Goal: Download file/media

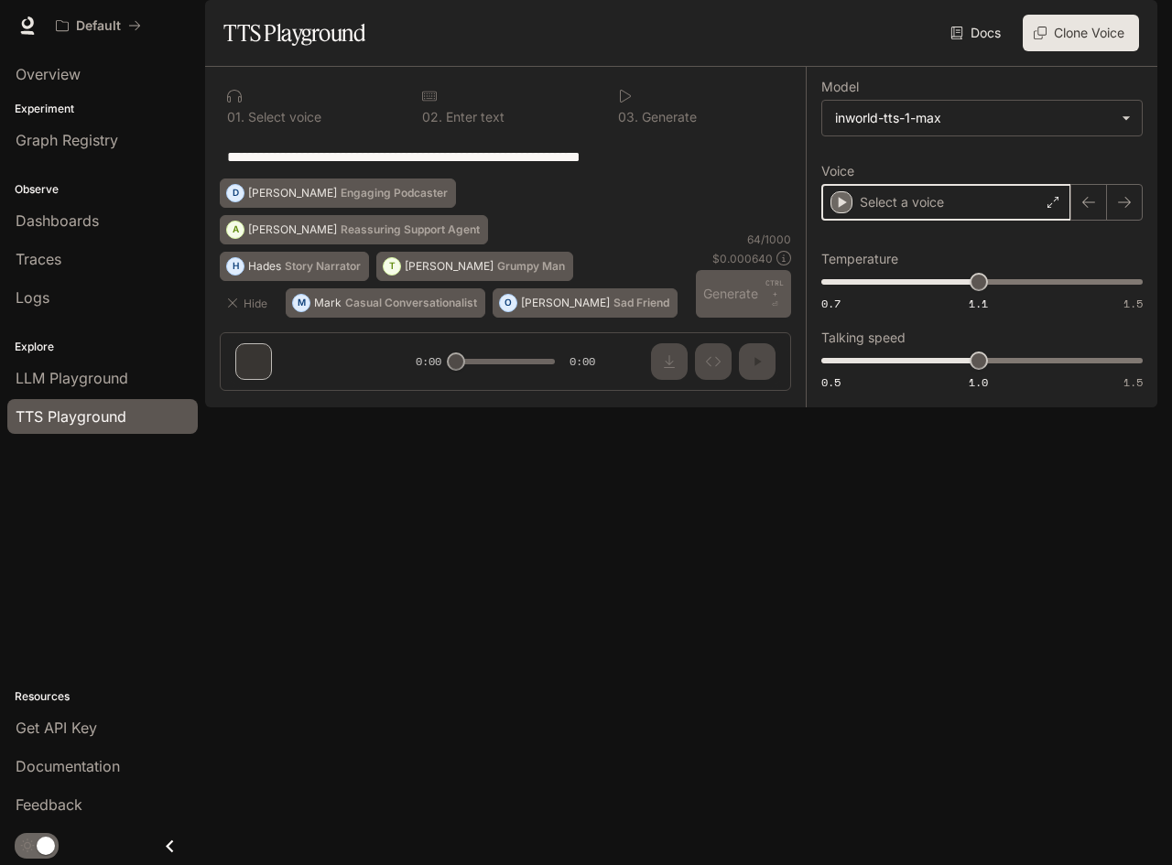
click at [838, 212] on icon "button" at bounding box center [841, 202] width 18 height 18
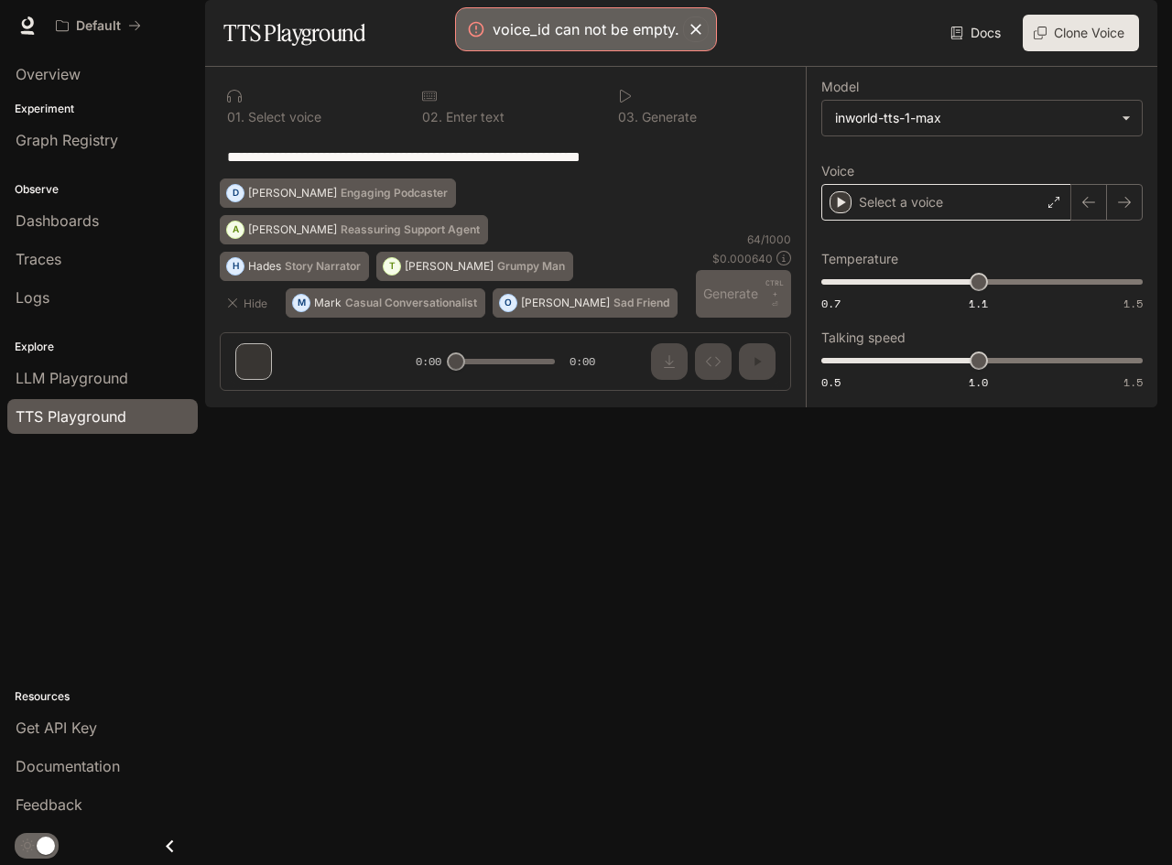
click at [227, 168] on textarea "**********" at bounding box center [505, 157] width 557 height 21
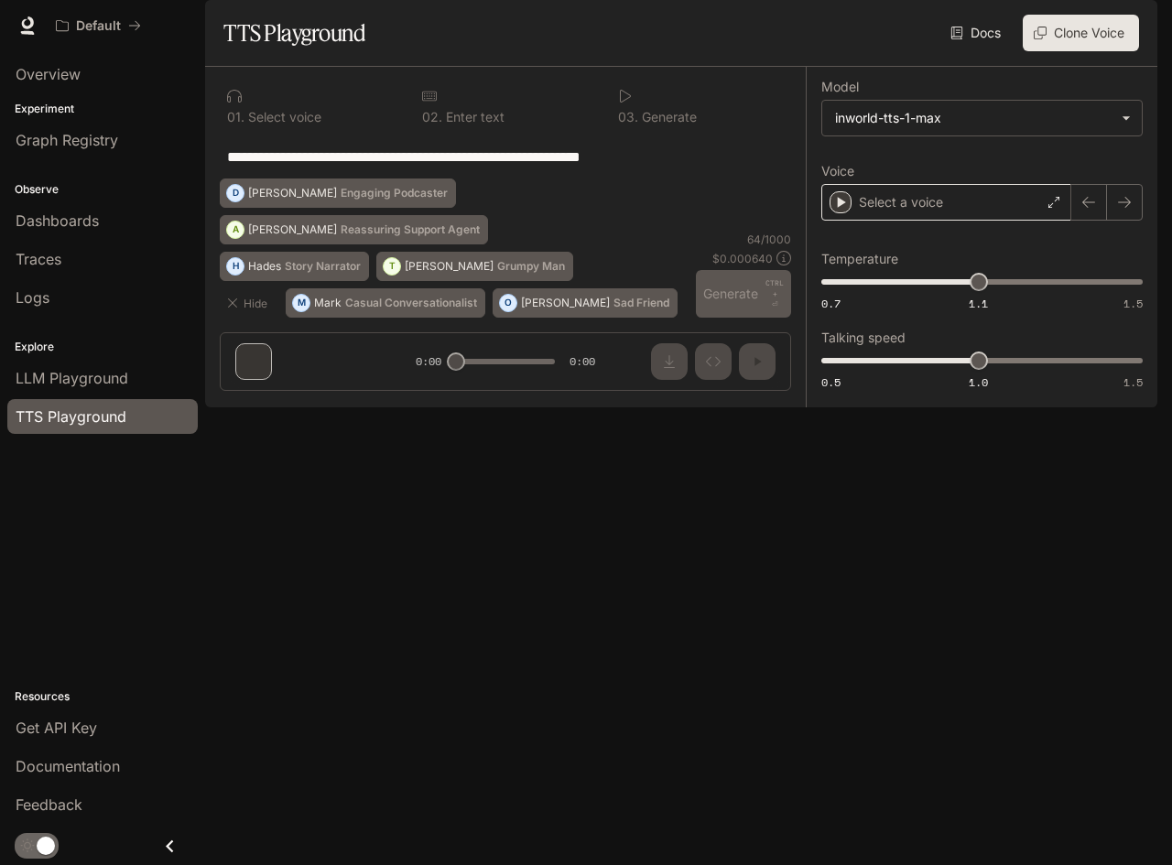
click at [230, 168] on textarea "**********" at bounding box center [505, 157] width 557 height 21
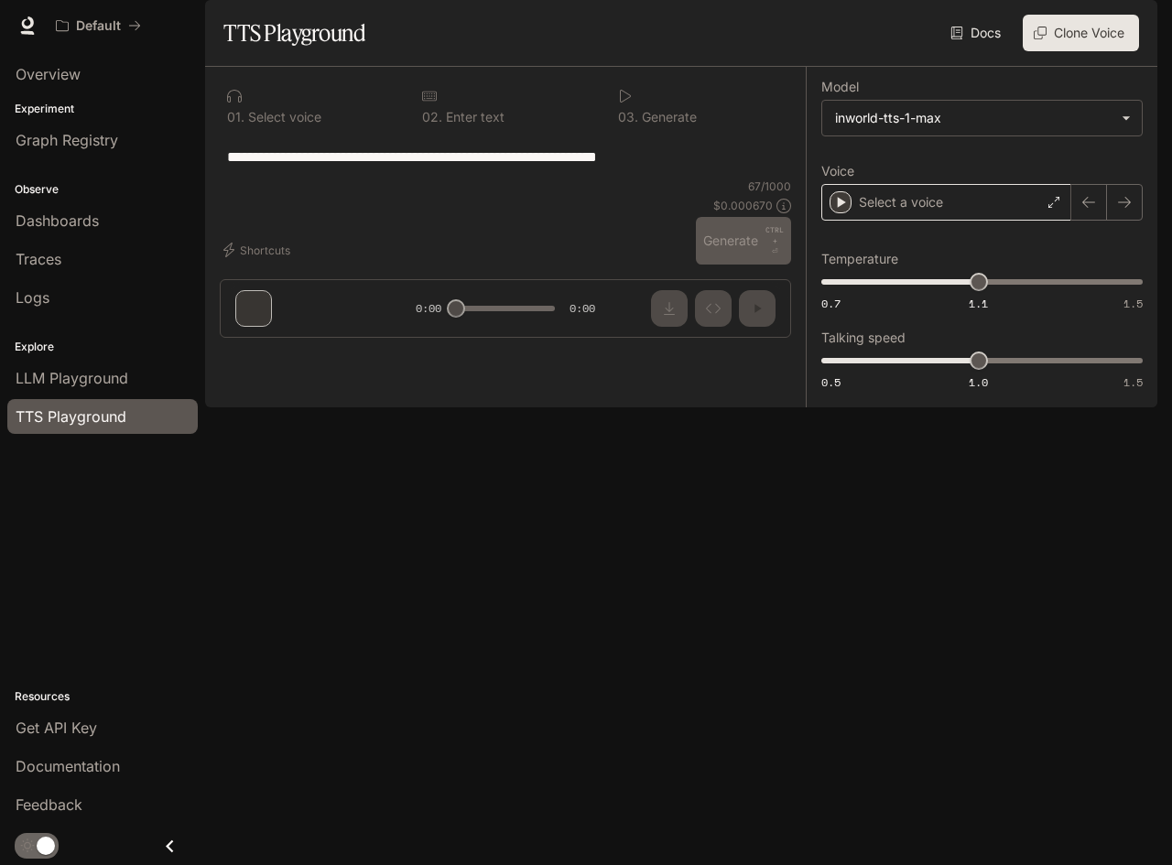
click at [712, 168] on textarea "**********" at bounding box center [505, 157] width 557 height 21
type textarea "*"
type textarea "**********"
click at [720, 265] on div "46 / 1000 $ 0.000460 Generate CTRL + ⏎" at bounding box center [743, 222] width 95 height 86
click at [912, 212] on p "Select a voice" at bounding box center [901, 202] width 84 height 18
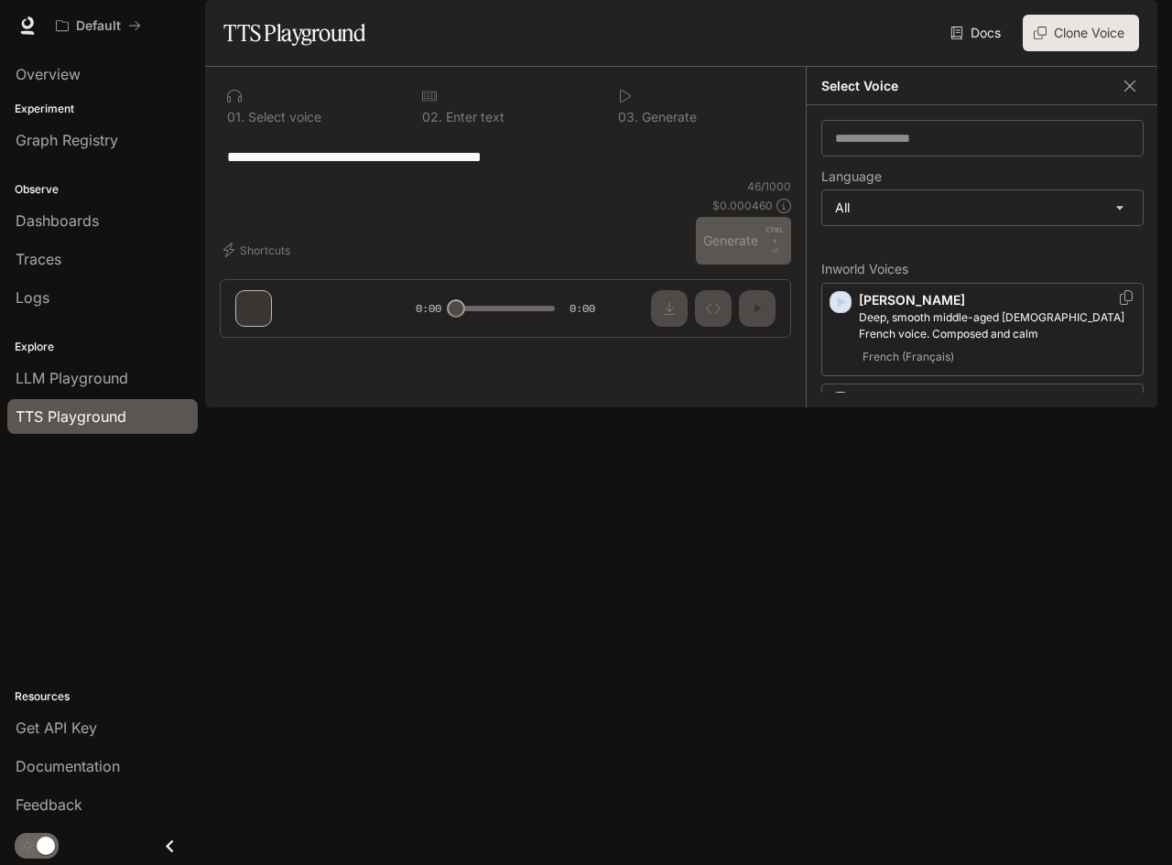
click at [841, 308] on icon "button" at bounding box center [842, 302] width 8 height 11
click at [840, 408] on icon "button" at bounding box center [842, 402] width 8 height 11
click at [842, 509] on icon "button" at bounding box center [842, 503] width 8 height 11
click at [839, 597] on icon "button" at bounding box center [841, 588] width 18 height 18
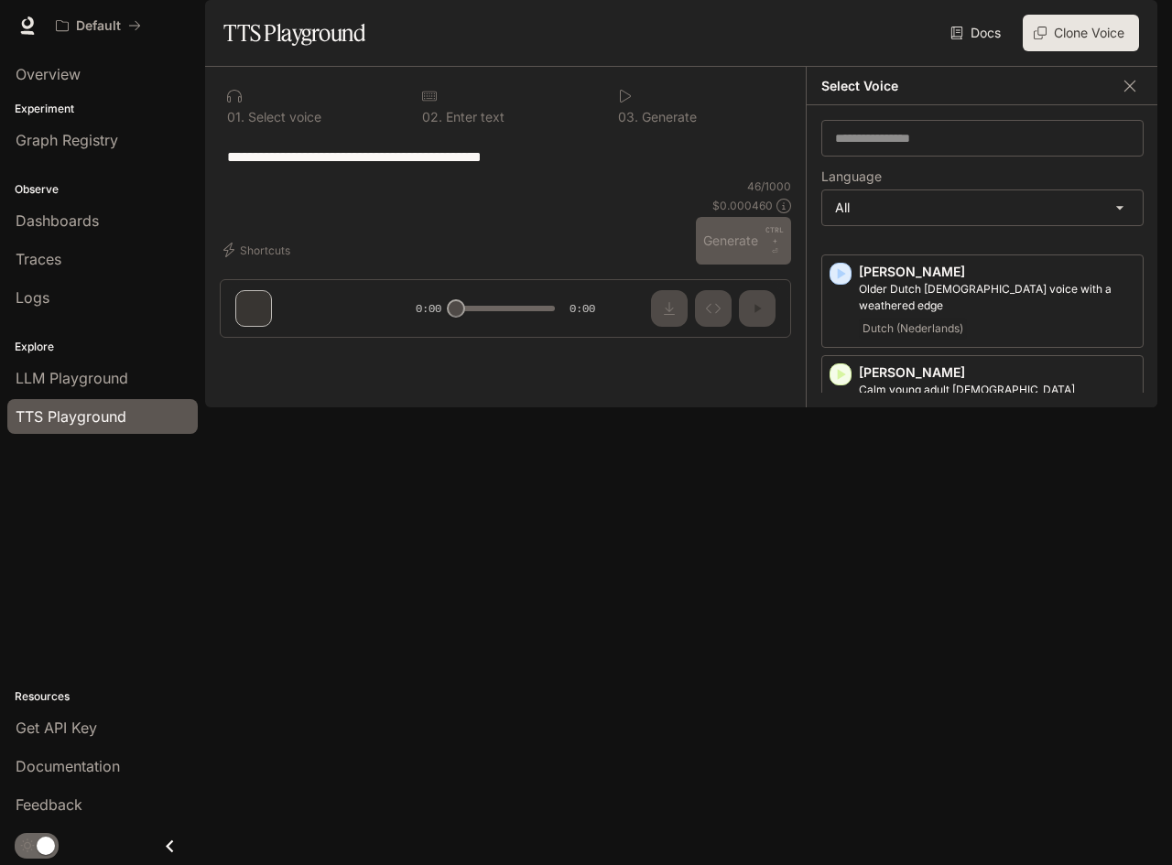
scroll to position [1009, 0]
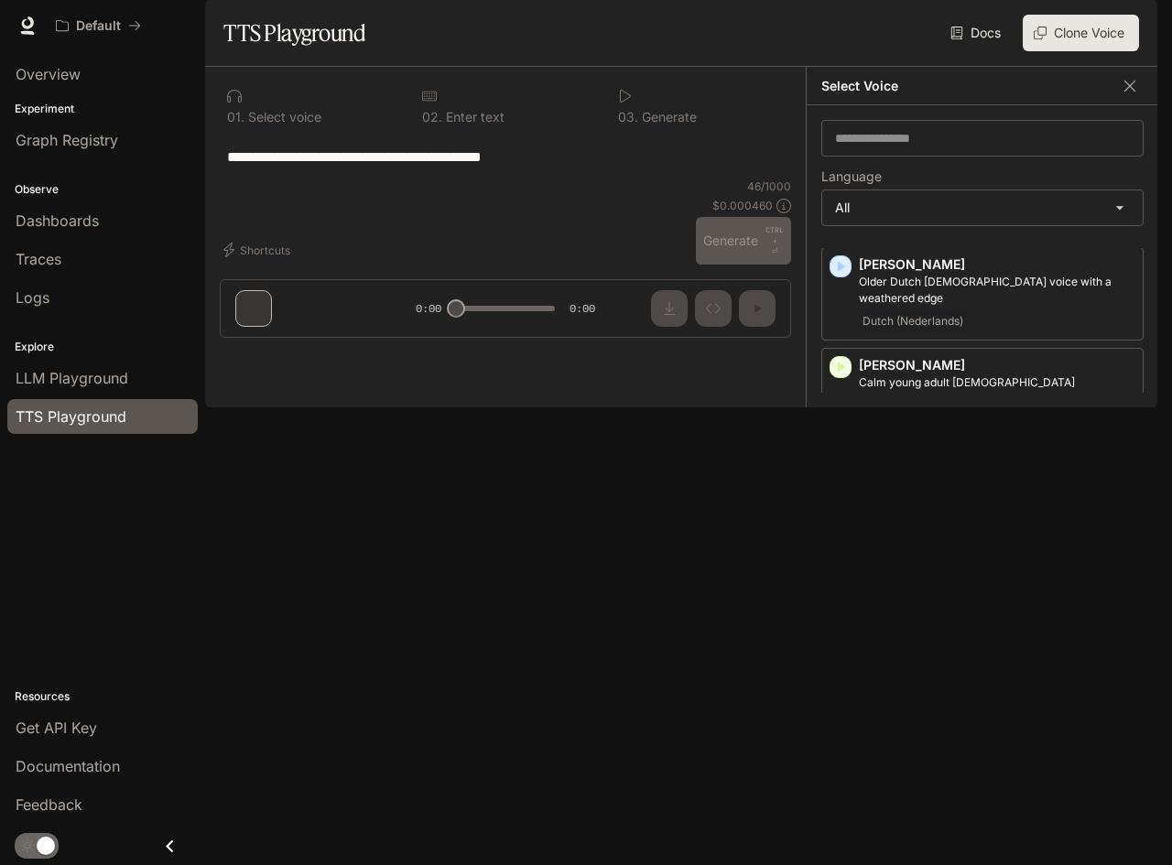
click at [841, 571] on icon "button" at bounding box center [842, 568] width 8 height 11
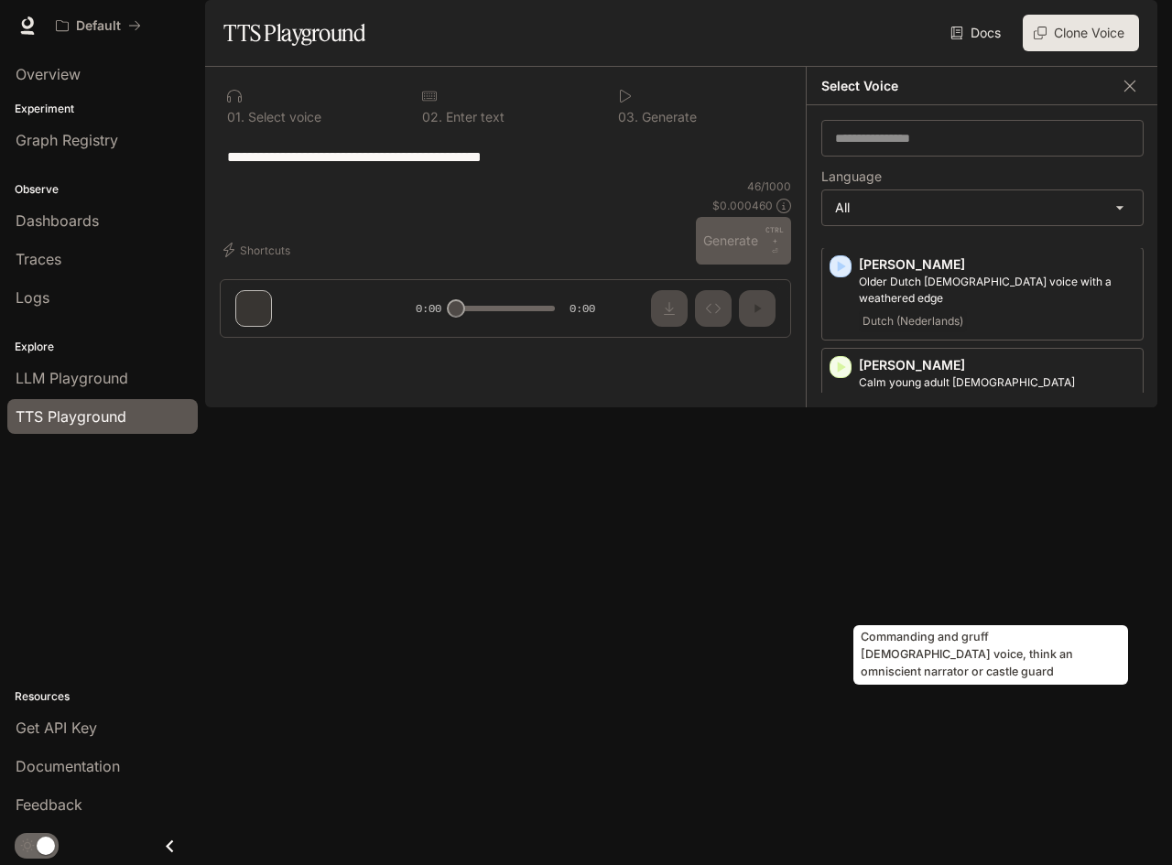
click at [906, 592] on p "Commanding and gruff [DEMOGRAPHIC_DATA] voice, think an omniscient narrator or …" at bounding box center [997, 592] width 277 height 33
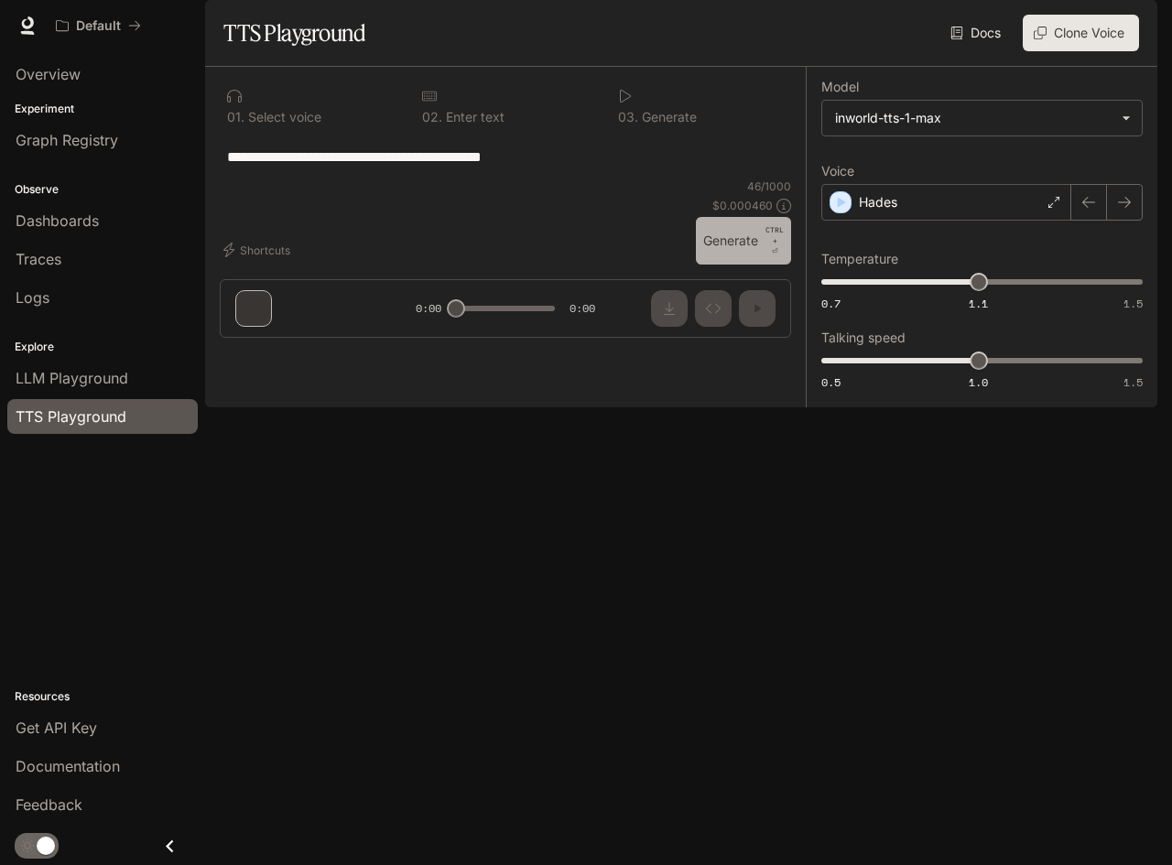
click at [718, 265] on button "Generate CTRL + ⏎" at bounding box center [743, 241] width 95 height 48
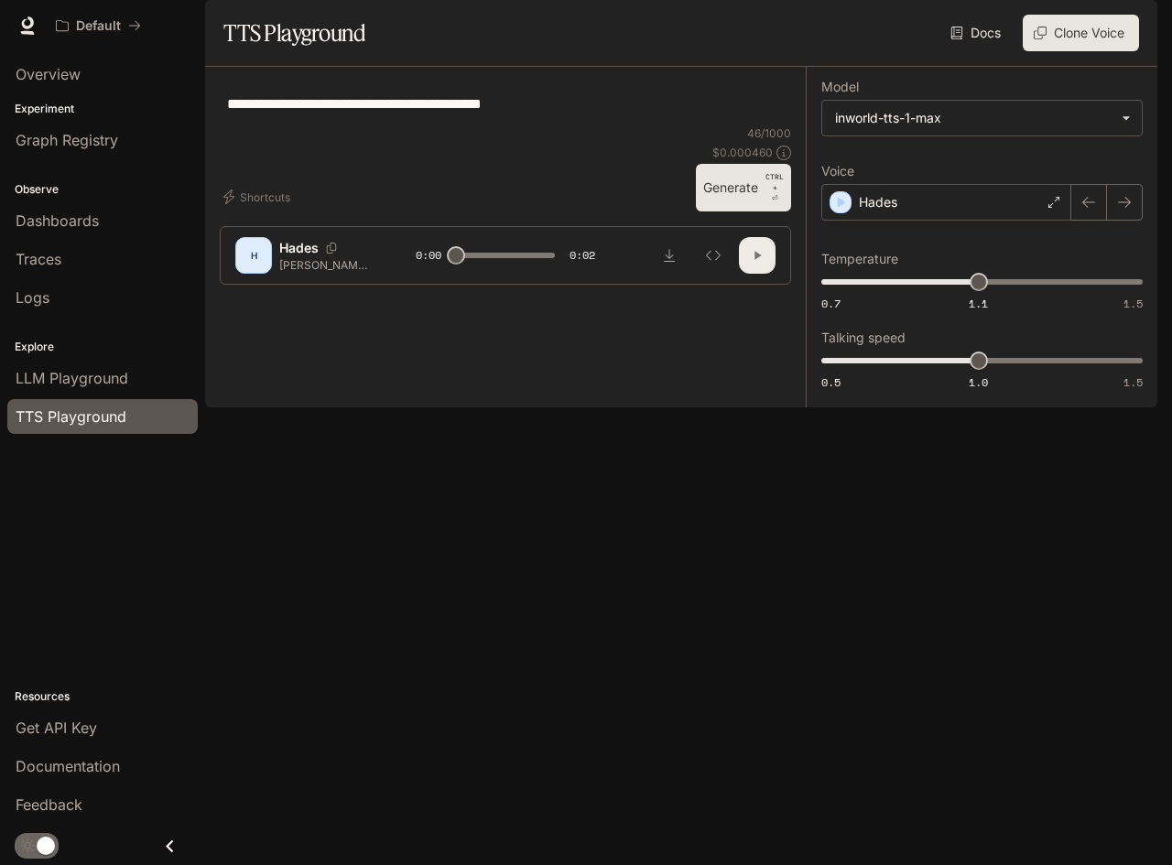
click at [761, 263] on icon "button" at bounding box center [757, 255] width 15 height 15
type input "*"
click at [323, 114] on textarea "**********" at bounding box center [505, 103] width 557 height 21
type textarea "**********"
click at [724, 212] on button "Generate CTRL + ⏎" at bounding box center [743, 188] width 95 height 48
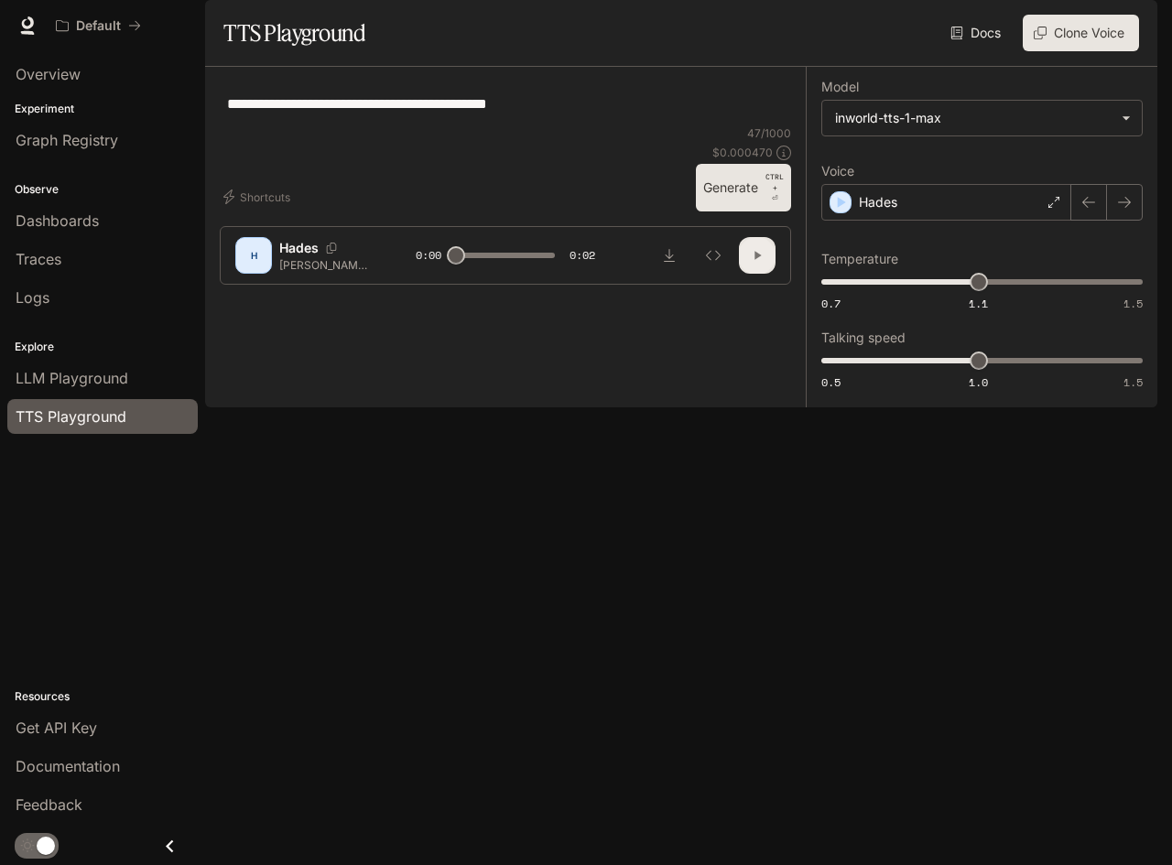
click at [767, 274] on button "button" at bounding box center [757, 255] width 37 height 37
click at [756, 260] on icon "button" at bounding box center [758, 256] width 6 height 8
click at [667, 263] on icon "Download audio" at bounding box center [669, 255] width 15 height 15
click at [756, 260] on icon "button" at bounding box center [758, 256] width 6 height 8
type input "*"
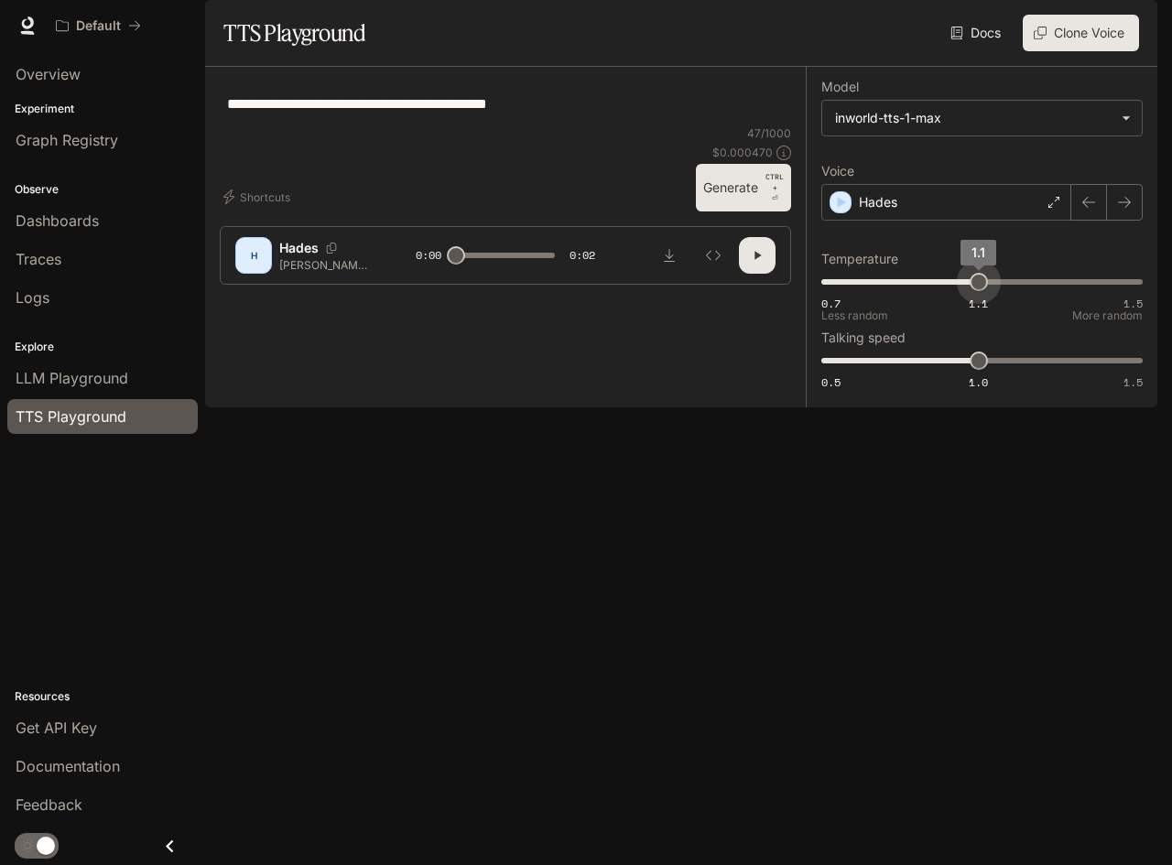
click at [977, 291] on span "1.1" at bounding box center [979, 282] width 18 height 18
type input "****"
drag, startPoint x: 972, startPoint y: 327, endPoint x: 957, endPoint y: 321, distance: 15.6
click at [957, 291] on span "1.05" at bounding box center [959, 282] width 18 height 18
click at [735, 212] on button "Generate CTRL + ⏎" at bounding box center [743, 188] width 95 height 48
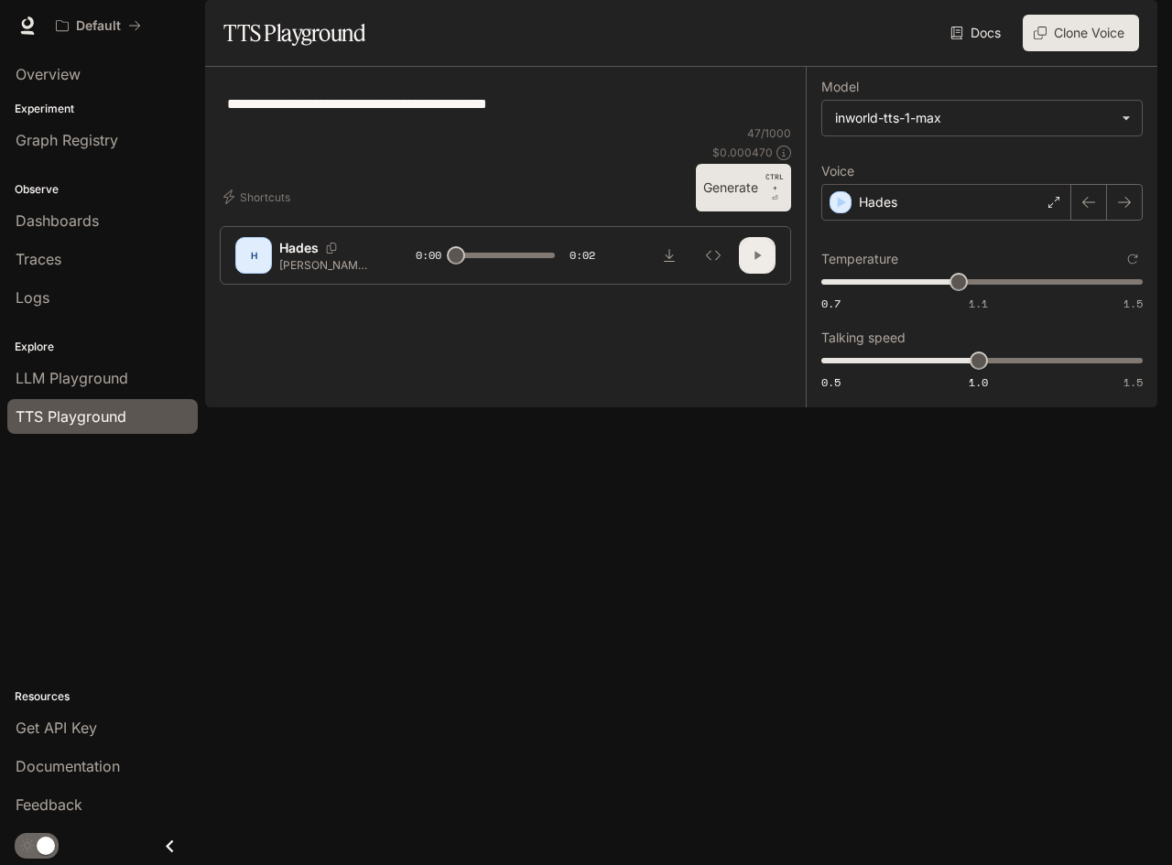
click at [756, 260] on icon "button" at bounding box center [758, 256] width 6 height 8
type input "***"
type input "****"
type input "*"
type input "***"
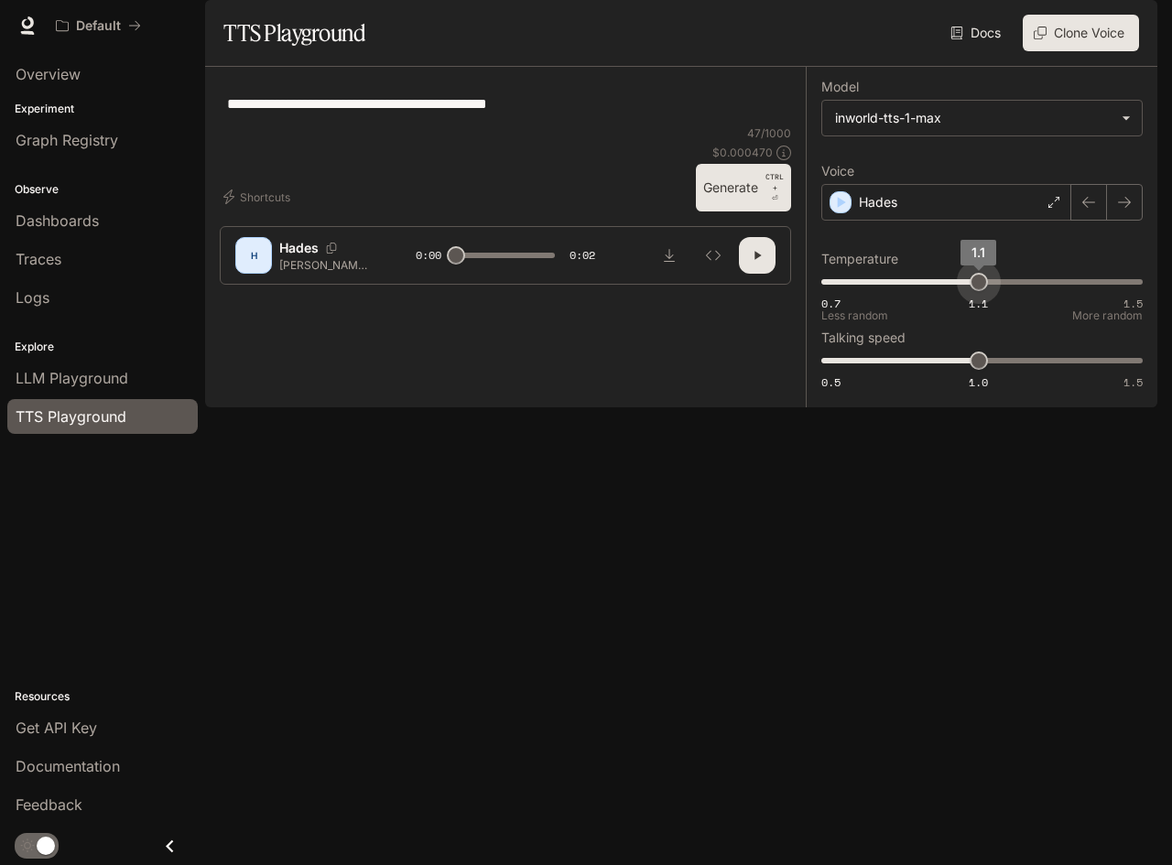
drag, startPoint x: 958, startPoint y: 332, endPoint x: 979, endPoint y: 331, distance: 21.1
click at [979, 291] on span "1.1" at bounding box center [979, 282] width 18 height 18
click at [1126, 390] on span "1.5" at bounding box center [1133, 383] width 19 height 16
click at [977, 375] on span "0.5 1.0 1.5 1" at bounding box center [978, 360] width 314 height 27
type input "*"
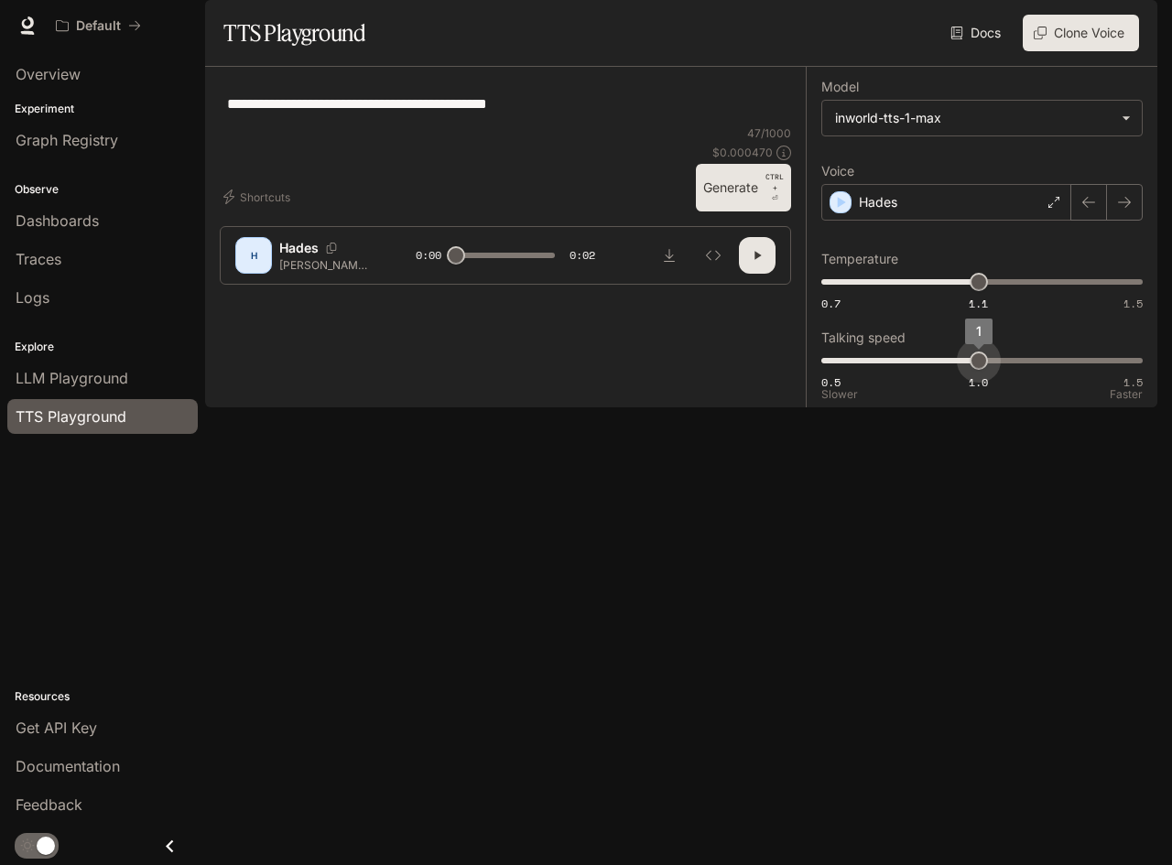
click at [985, 370] on span "1" at bounding box center [979, 361] width 18 height 18
click at [723, 212] on button "Generate CTRL + ⏎" at bounding box center [743, 188] width 95 height 48
type input "*"
drag, startPoint x: 971, startPoint y: 441, endPoint x: 995, endPoint y: 441, distance: 24.7
click at [995, 400] on div "Slower Faster" at bounding box center [981, 394] width 321 height 11
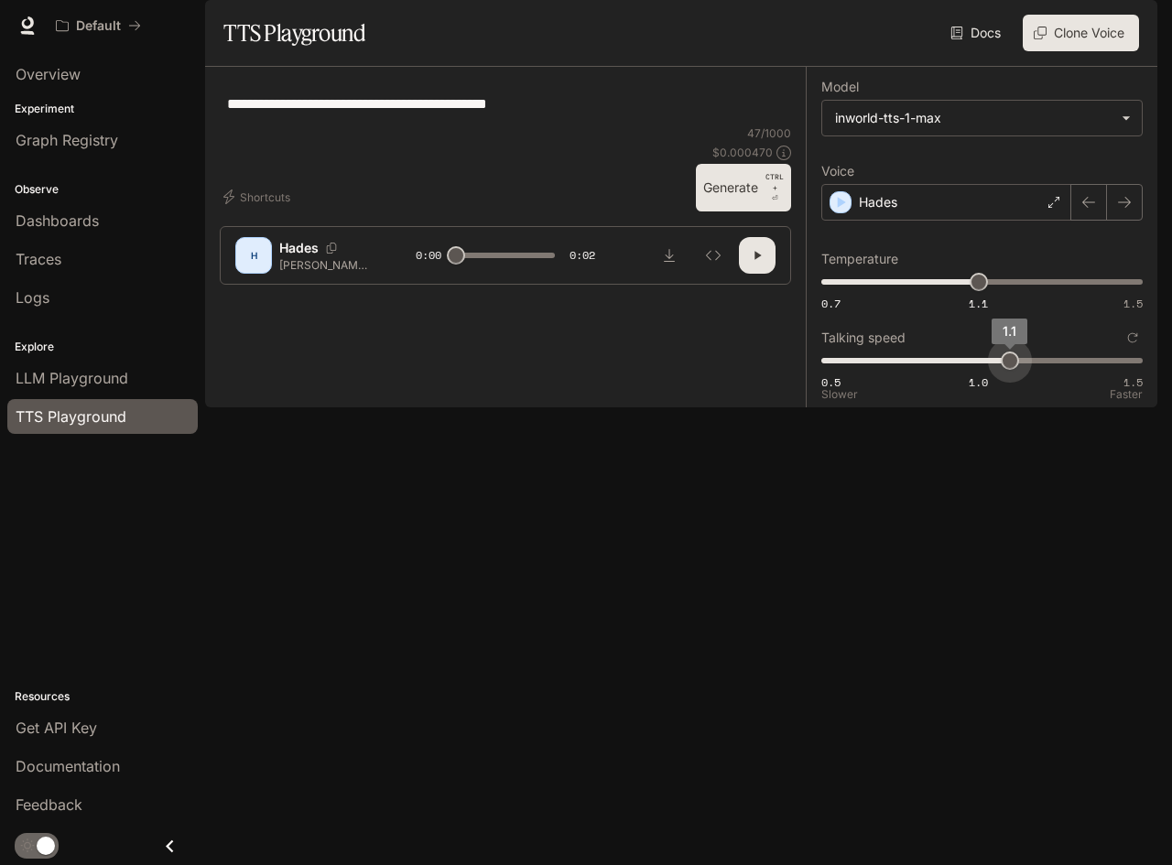
drag, startPoint x: 978, startPoint y: 389, endPoint x: 1014, endPoint y: 395, distance: 36.1
click at [1014, 344] on span "1.1" at bounding box center [1010, 332] width 36 height 26
type input "*"
drag, startPoint x: 1008, startPoint y: 410, endPoint x: 974, endPoint y: 414, distance: 35.0
click at [974, 370] on span "1" at bounding box center [979, 361] width 18 height 18
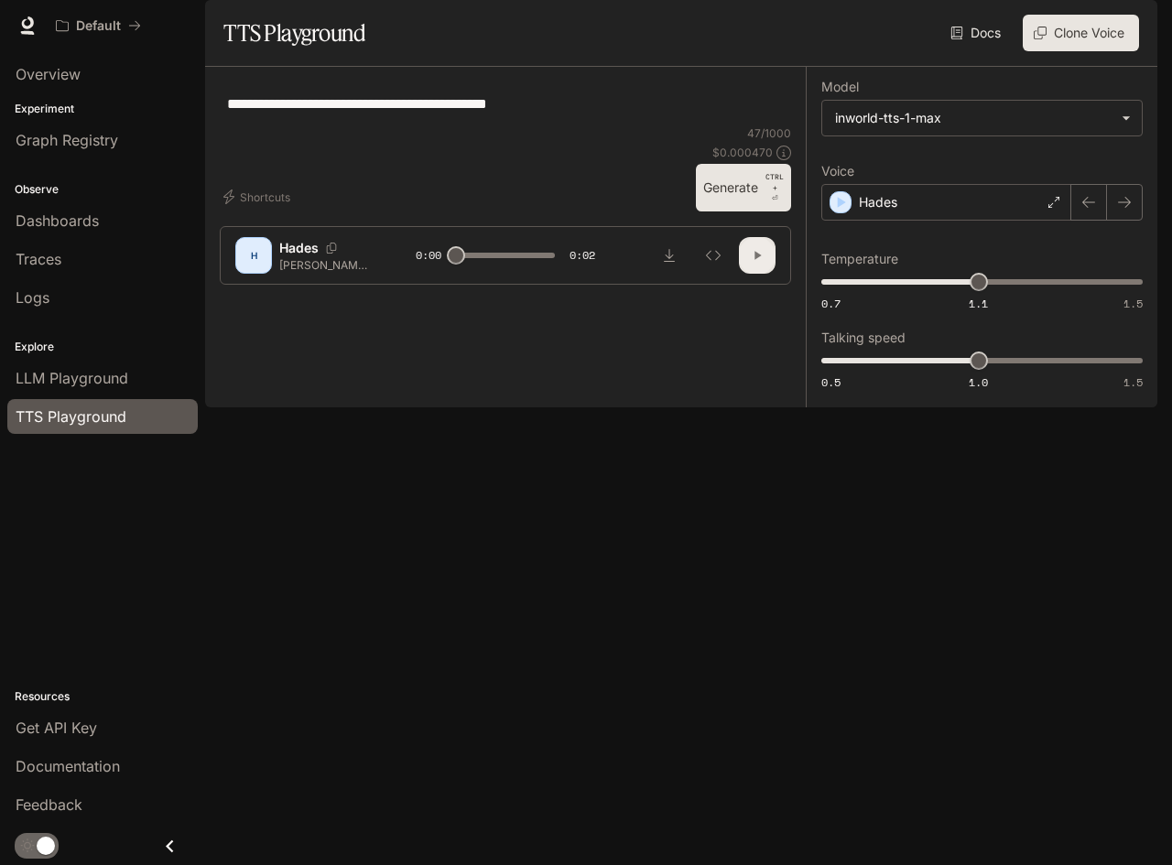
click at [751, 263] on icon "button" at bounding box center [757, 255] width 15 height 15
type input "*"
type input "****"
click at [974, 291] on span "1.09" at bounding box center [974, 282] width 18 height 18
click at [741, 212] on button "Generate CTRL + ⏎" at bounding box center [743, 188] width 95 height 48
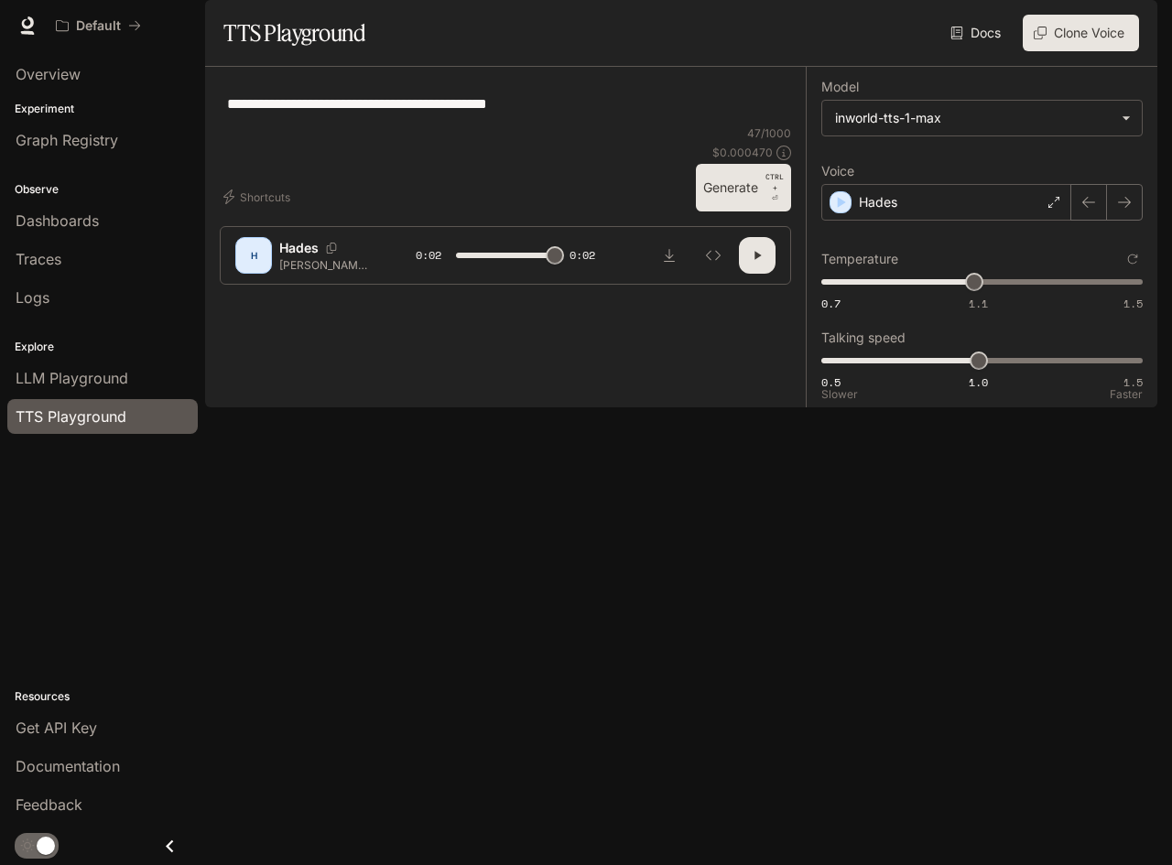
type input "*"
type input "***"
click at [979, 291] on span "1.1" at bounding box center [979, 282] width 18 height 18
click at [740, 212] on button "Generate CTRL + ⏎" at bounding box center [743, 188] width 95 height 48
click at [752, 263] on icon "button" at bounding box center [757, 255] width 15 height 15
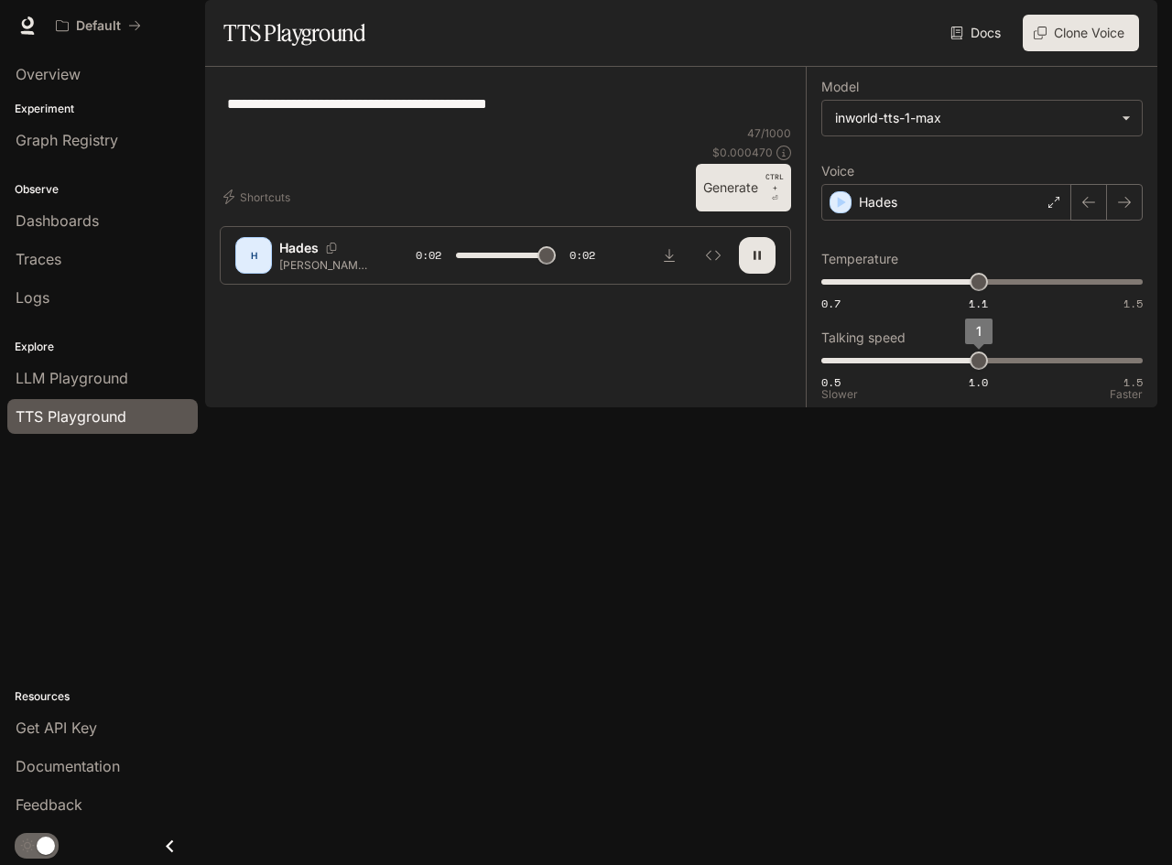
type input "*"
drag, startPoint x: 977, startPoint y: 412, endPoint x: 990, endPoint y: 435, distance: 26.2
click at [990, 393] on div "0.5 1.0 1.5 1 Slower Faster" at bounding box center [981, 370] width 321 height 46
click at [725, 212] on button "Generate CTRL + ⏎" at bounding box center [743, 188] width 95 height 48
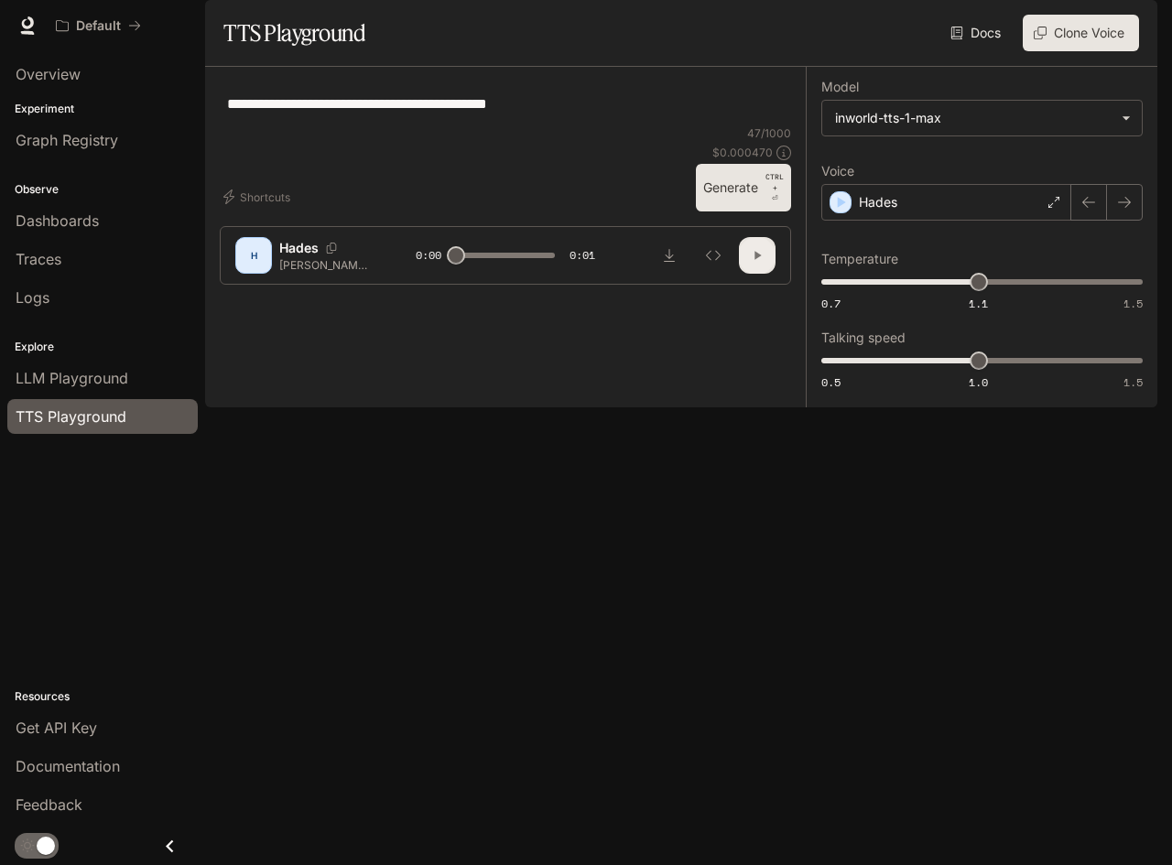
click at [761, 263] on icon "button" at bounding box center [757, 255] width 15 height 15
type input "*"
click at [1131, 25] on img "button" at bounding box center [1132, 26] width 26 height 26
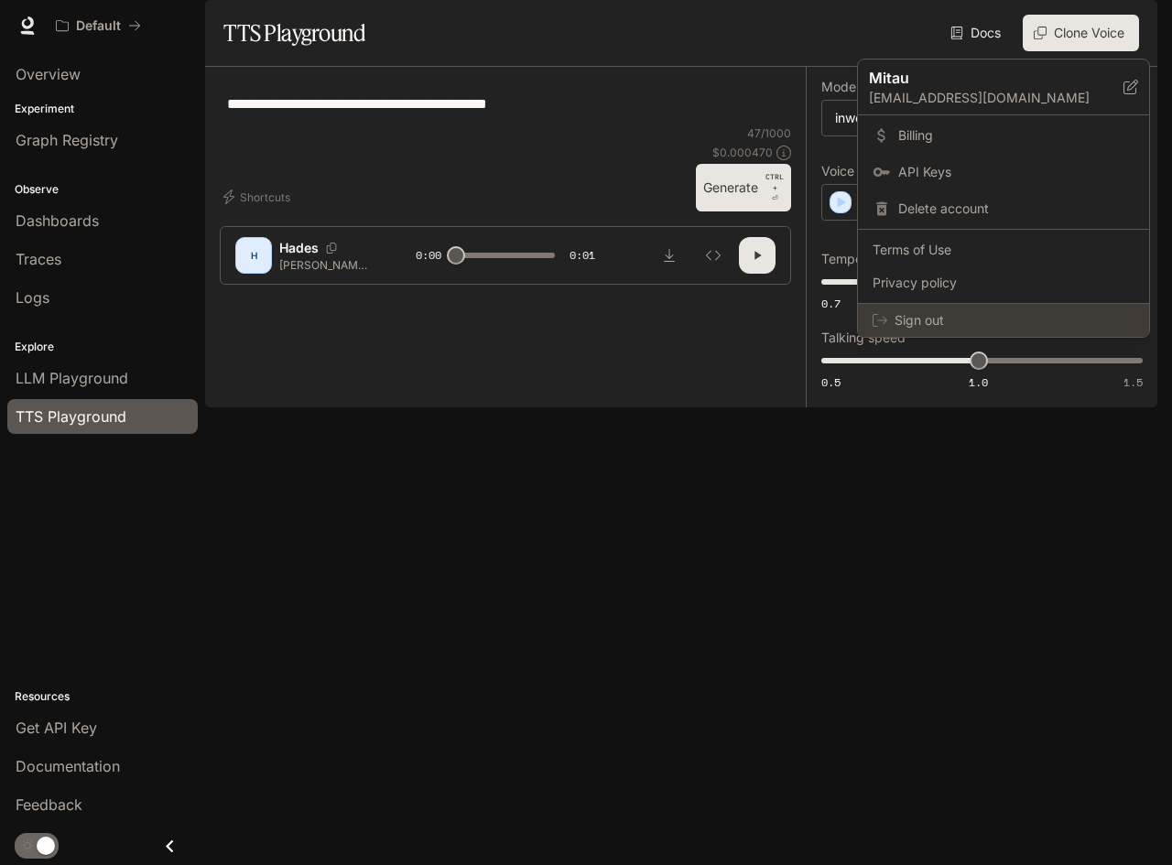
click at [928, 326] on span "Sign out" at bounding box center [1015, 320] width 240 height 18
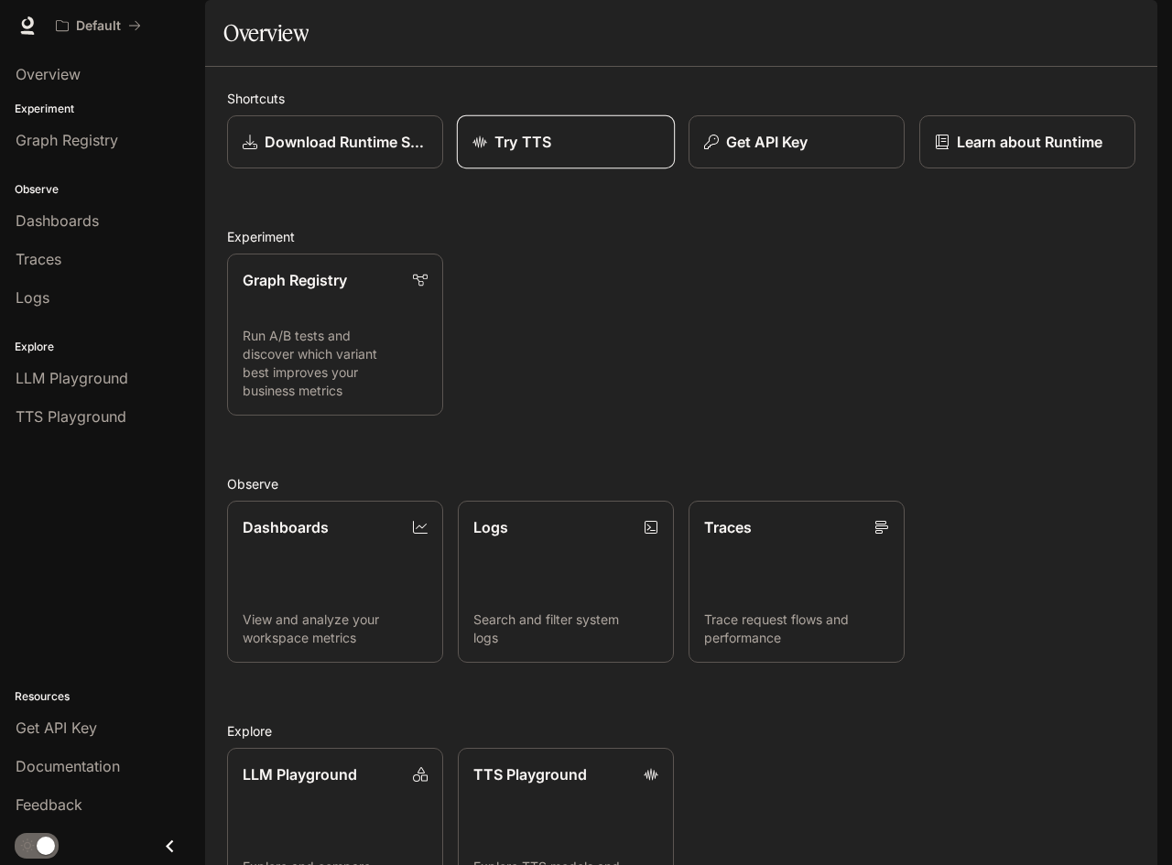
click at [519, 153] on p "Try TTS" at bounding box center [523, 142] width 57 height 22
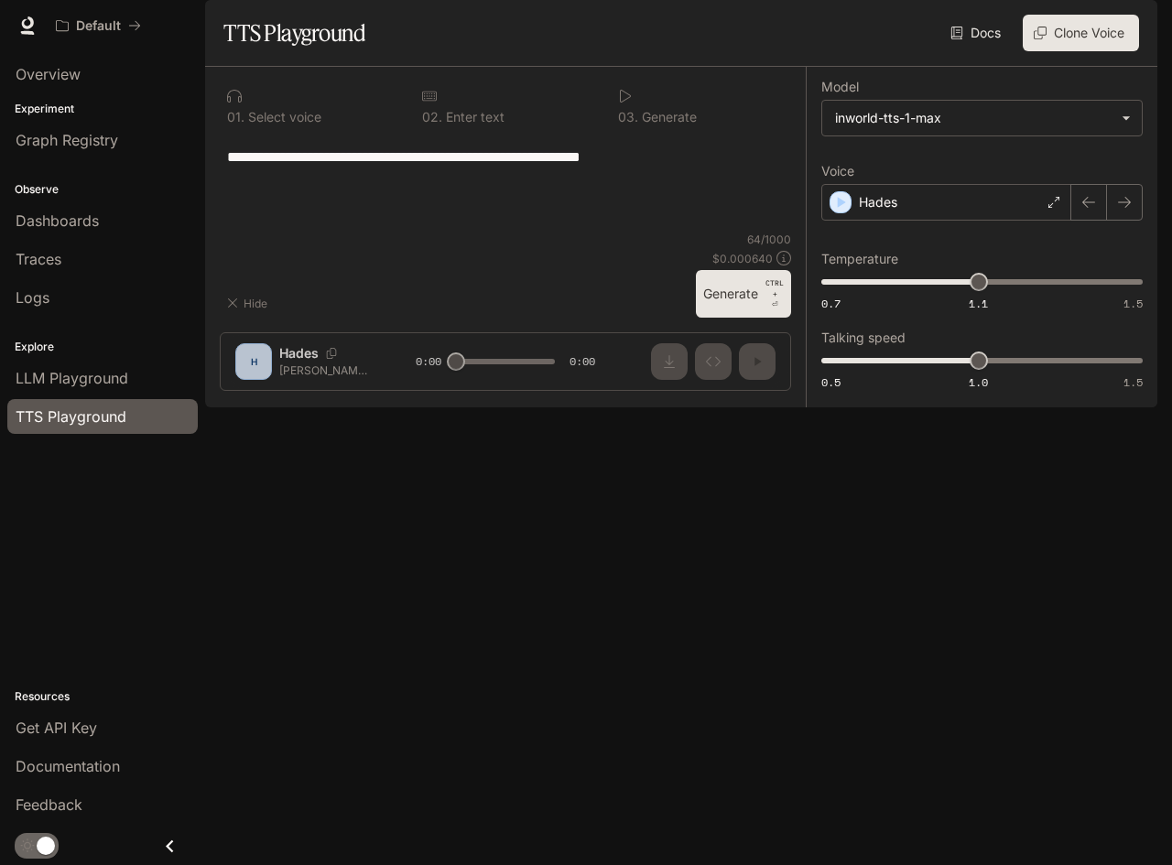
type textarea "**********"
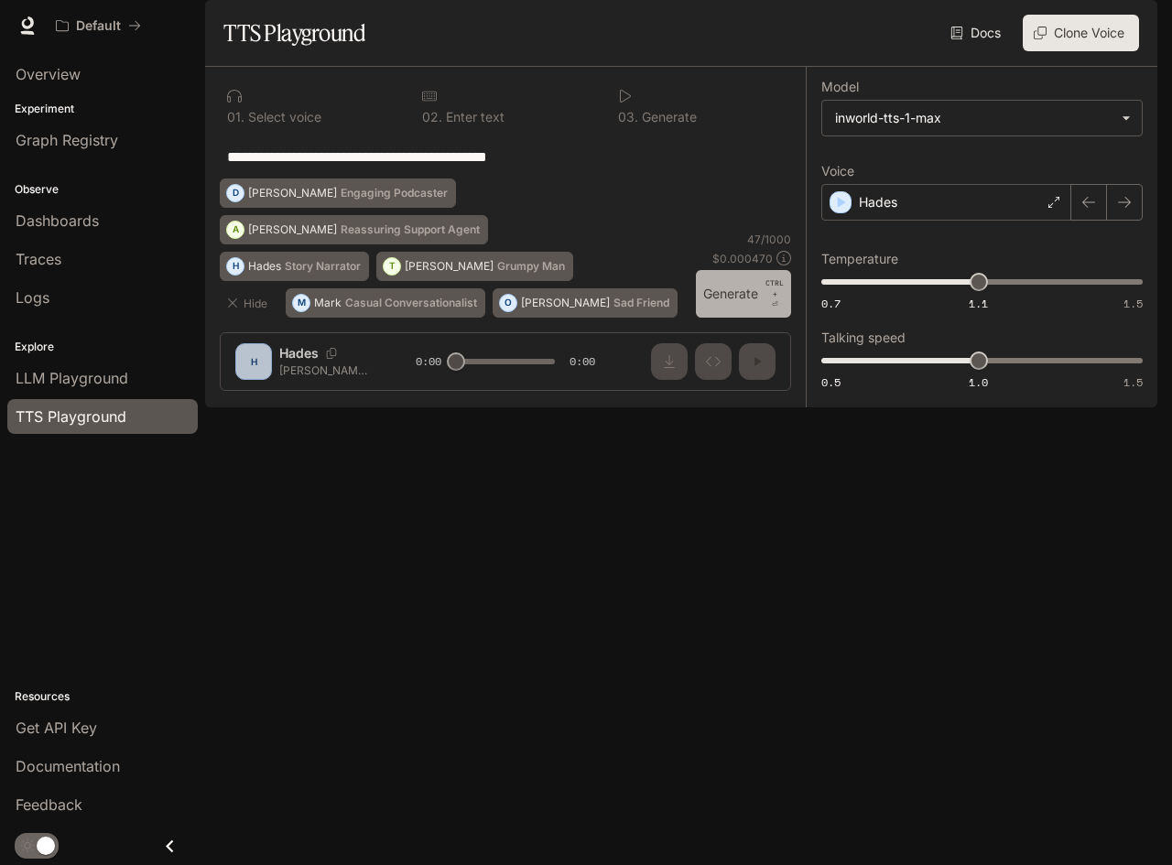
click at [726, 318] on button "Generate CTRL + ⏎" at bounding box center [743, 294] width 95 height 48
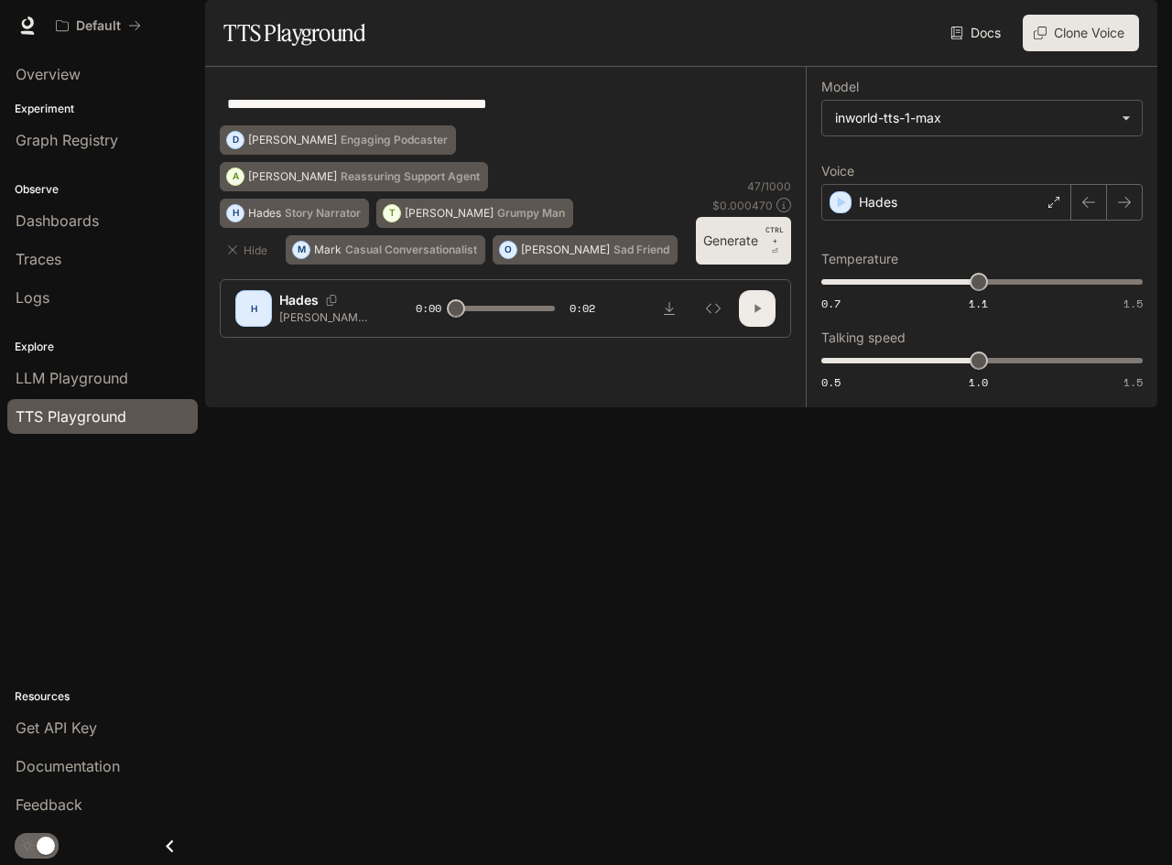
click at [752, 316] on icon "button" at bounding box center [757, 308] width 15 height 15
click at [669, 316] on icon "Download audio" at bounding box center [669, 308] width 15 height 15
click at [759, 316] on icon "button" at bounding box center [757, 308] width 15 height 15
click at [904, 221] on div "Hades" at bounding box center [946, 202] width 250 height 37
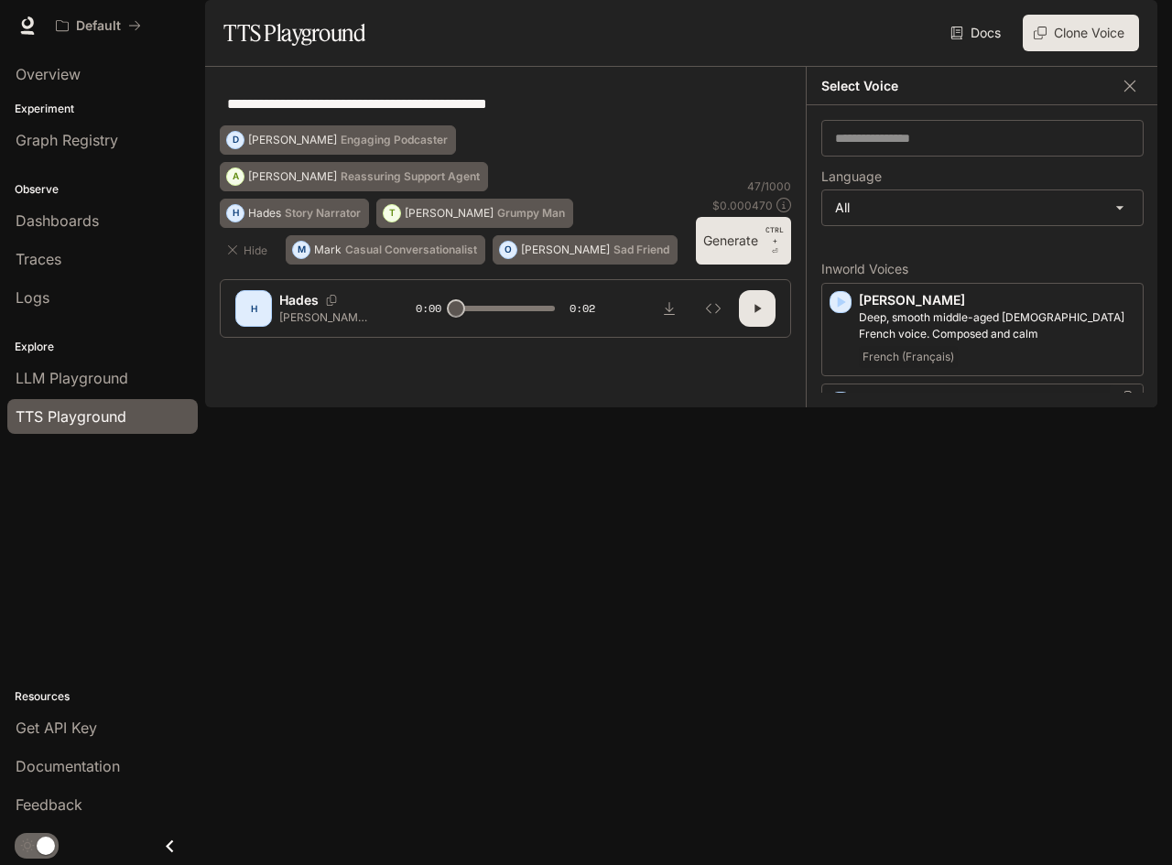
click at [844, 408] on icon "button" at bounding box center [842, 402] width 8 height 11
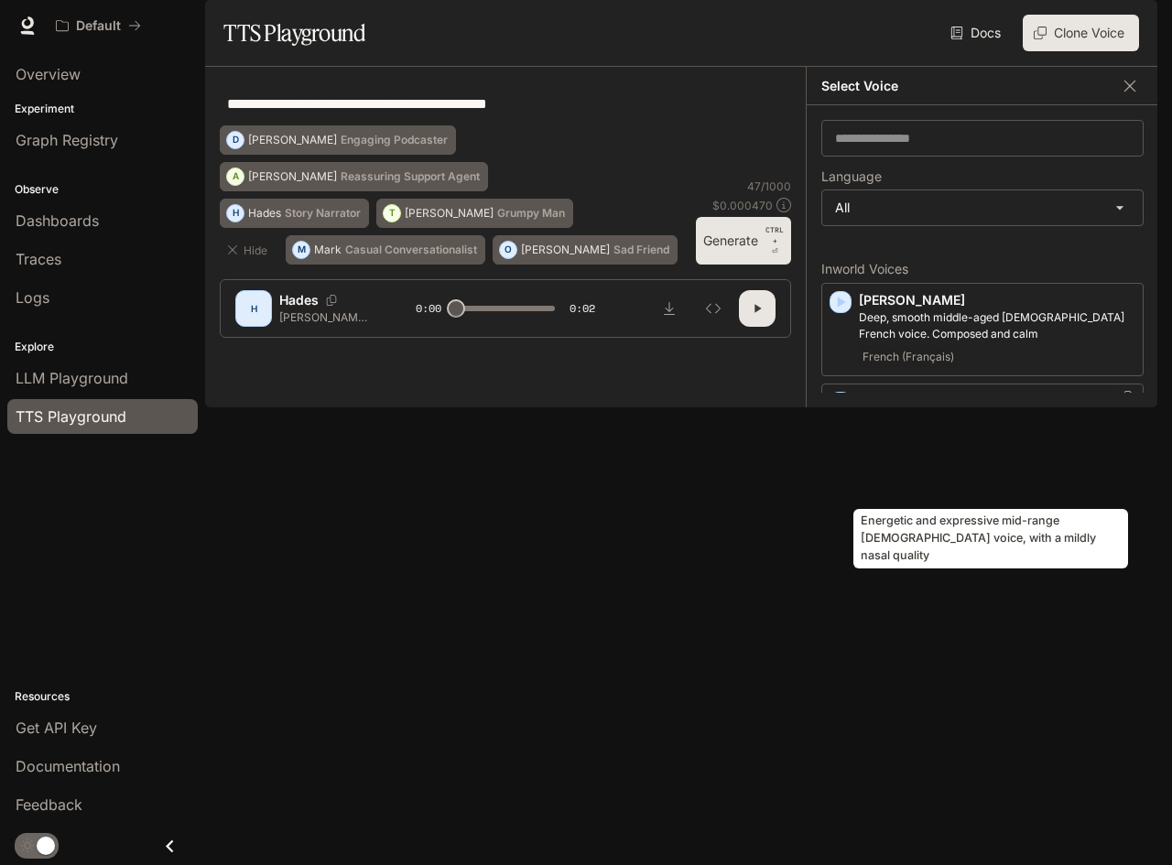
click at [913, 443] on p "Energetic and expressive mid-range [DEMOGRAPHIC_DATA] voice, with a mildly nasa…" at bounding box center [997, 426] width 277 height 33
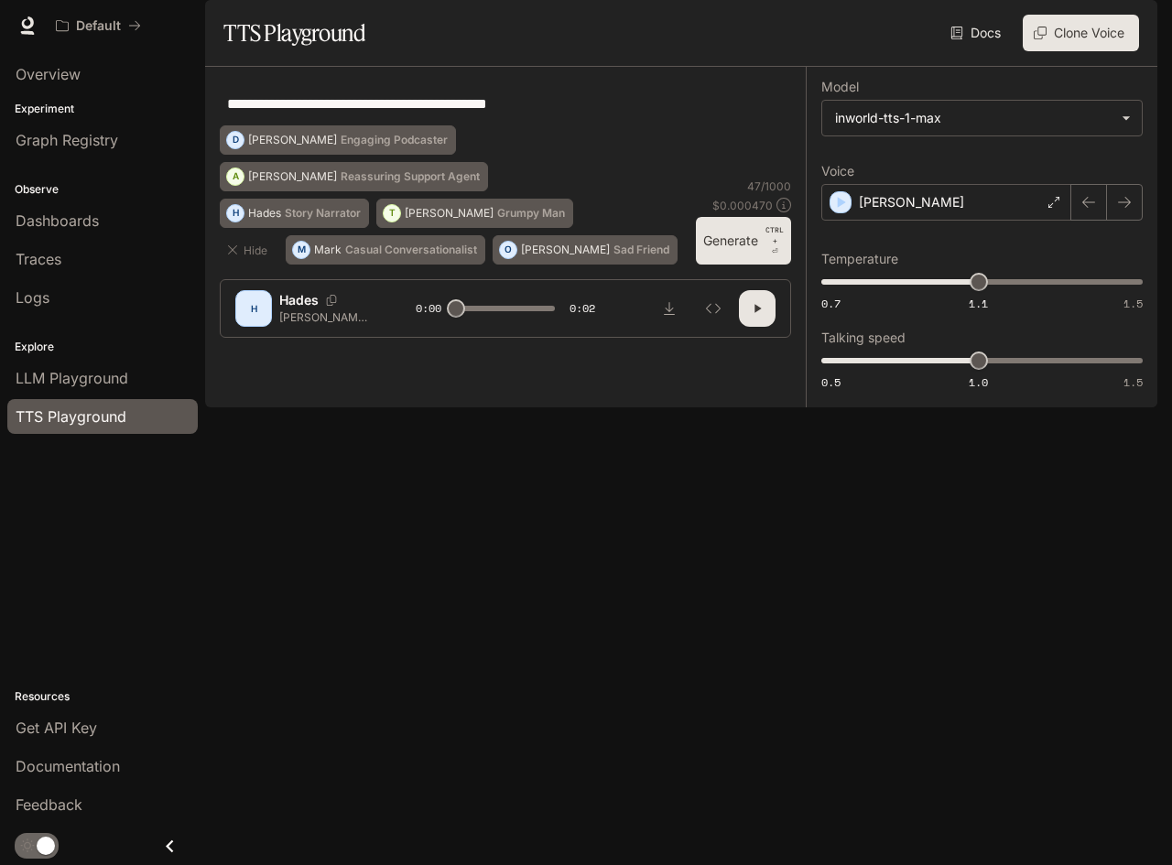
click at [723, 265] on button "Generate CTRL + ⏎" at bounding box center [743, 241] width 95 height 48
click at [747, 327] on button "button" at bounding box center [757, 308] width 37 height 37
click at [730, 265] on button "Generate CTRL + ⏎" at bounding box center [743, 241] width 95 height 48
click at [760, 316] on icon "button" at bounding box center [757, 308] width 15 height 15
click at [672, 316] on icon "Download audio" at bounding box center [669, 308] width 15 height 15
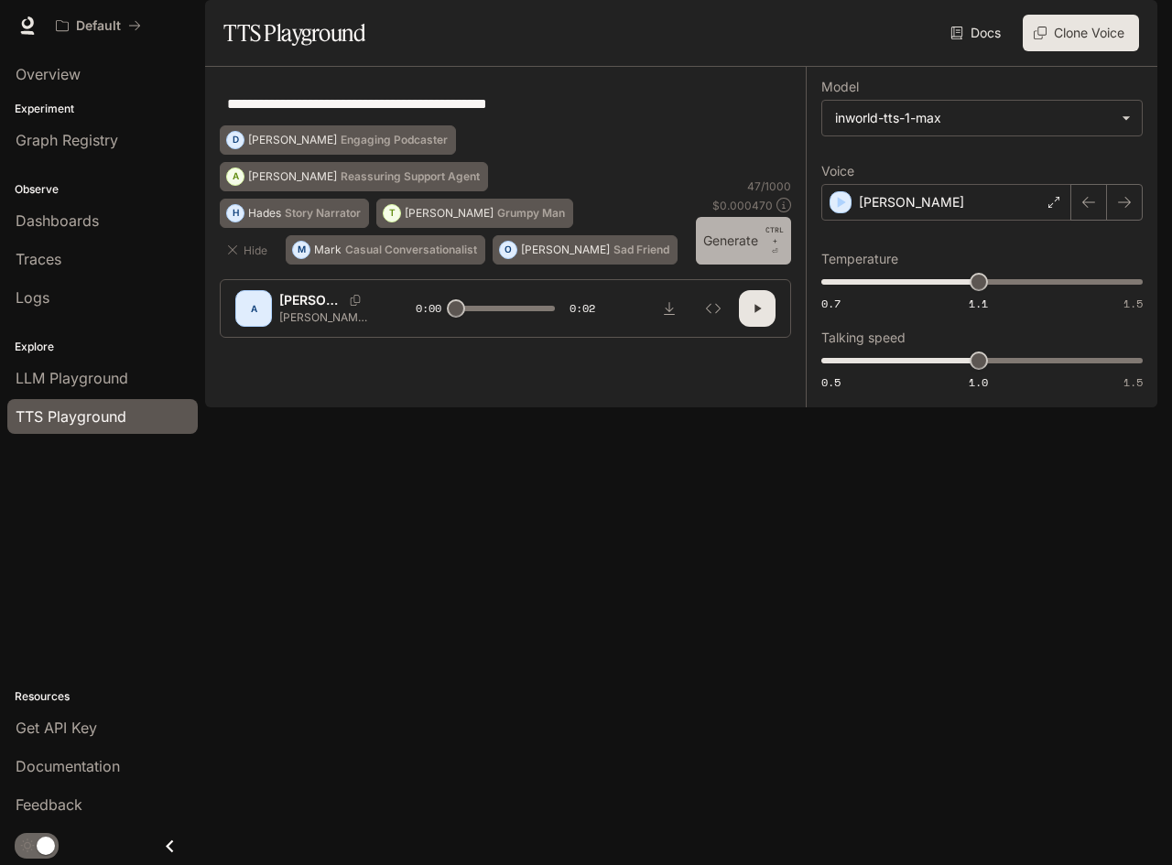
click at [732, 265] on button "Generate CTRL + ⏎" at bounding box center [743, 241] width 95 height 48
click at [756, 312] on icon "button" at bounding box center [758, 308] width 6 height 8
click at [671, 315] on icon "Download audio" at bounding box center [669, 308] width 11 height 13
click at [713, 265] on button "Generate CTRL + ⏎" at bounding box center [743, 241] width 95 height 48
click at [756, 312] on icon "button" at bounding box center [758, 308] width 6 height 8
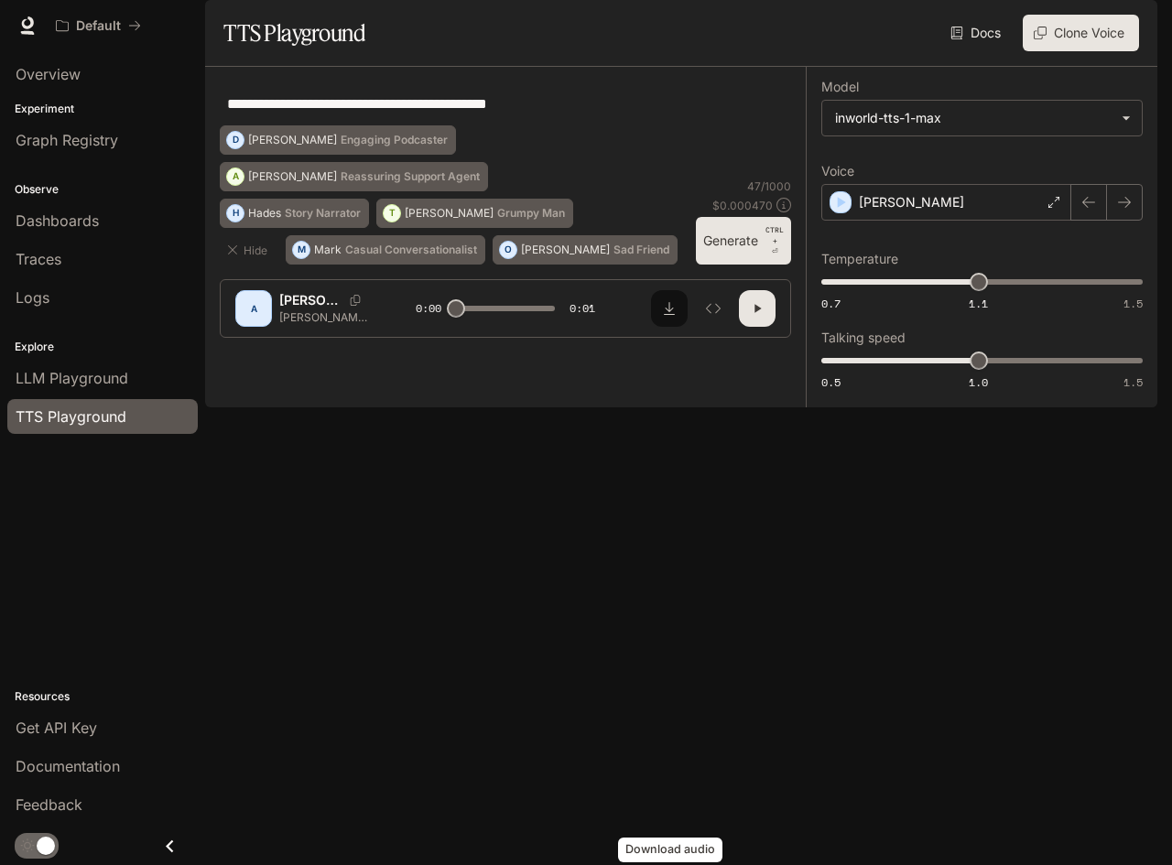
click at [669, 316] on icon "Download audio" at bounding box center [669, 308] width 15 height 15
click at [709, 265] on button "Generate CTRL + ⏎" at bounding box center [743, 241] width 95 height 48
click at [756, 327] on button "button" at bounding box center [757, 308] width 37 height 37
click at [669, 315] on icon "Download audio" at bounding box center [669, 308] width 11 height 13
click at [743, 265] on button "Generate CTRL + ⏎" at bounding box center [743, 241] width 95 height 48
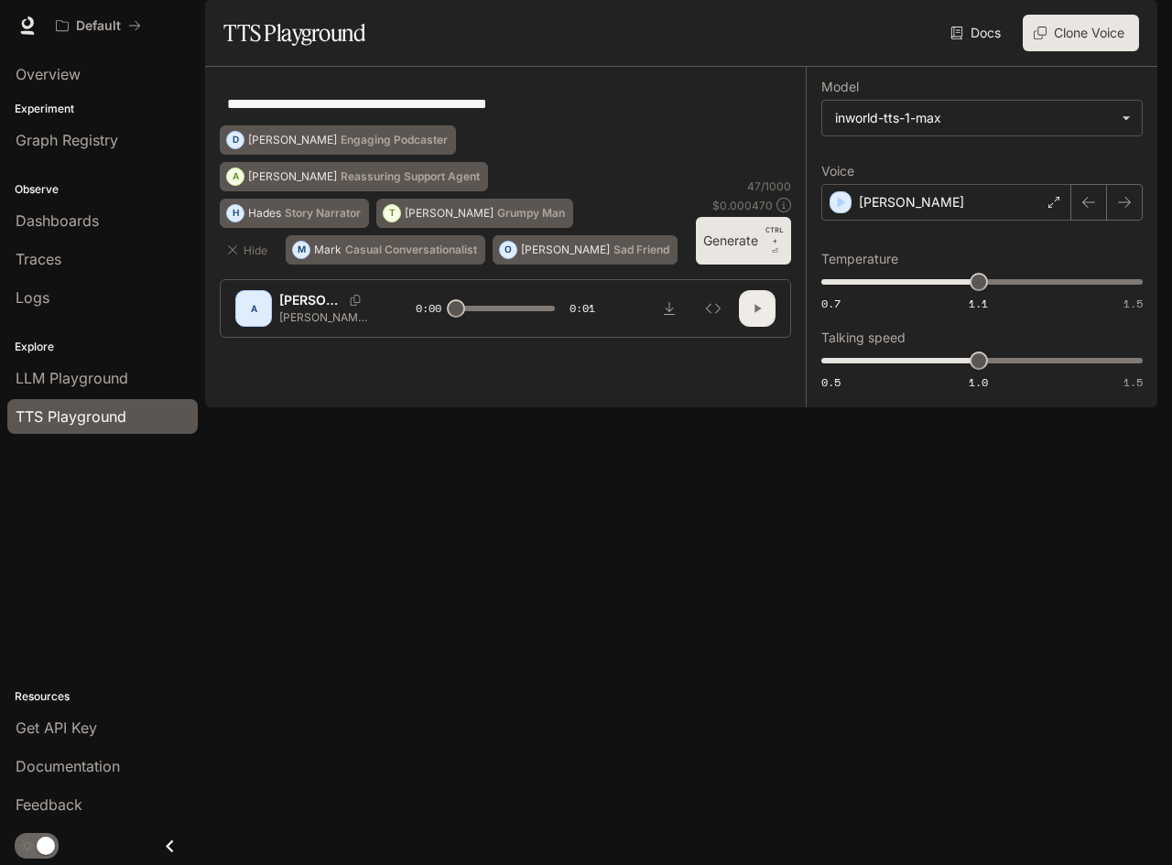
click at [767, 327] on button "button" at bounding box center [757, 308] width 37 height 37
click at [729, 265] on button "Generate CTRL + ⏎" at bounding box center [743, 241] width 95 height 48
click at [670, 316] on icon "Download audio" at bounding box center [669, 308] width 15 height 15
click at [766, 246] on p "CTRL +" at bounding box center [775, 235] width 18 height 22
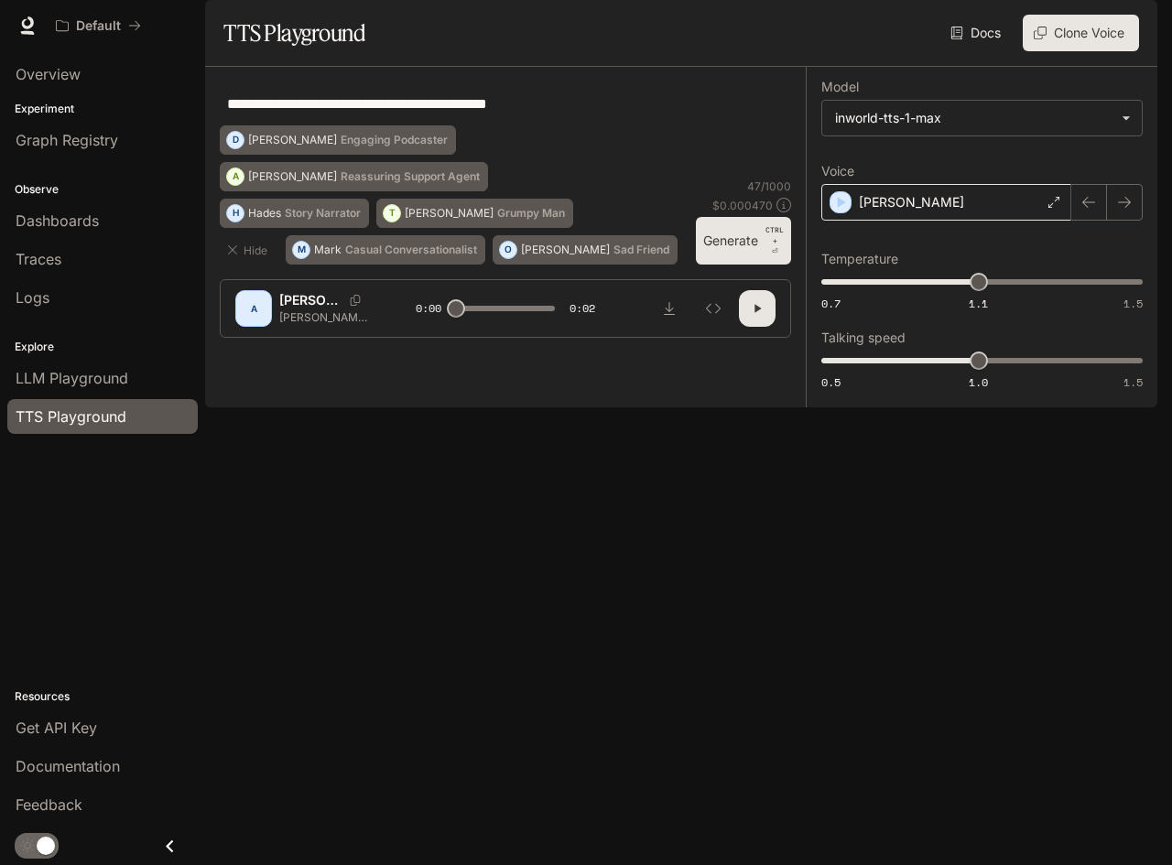
click at [906, 221] on div "[PERSON_NAME]" at bounding box center [946, 202] width 250 height 37
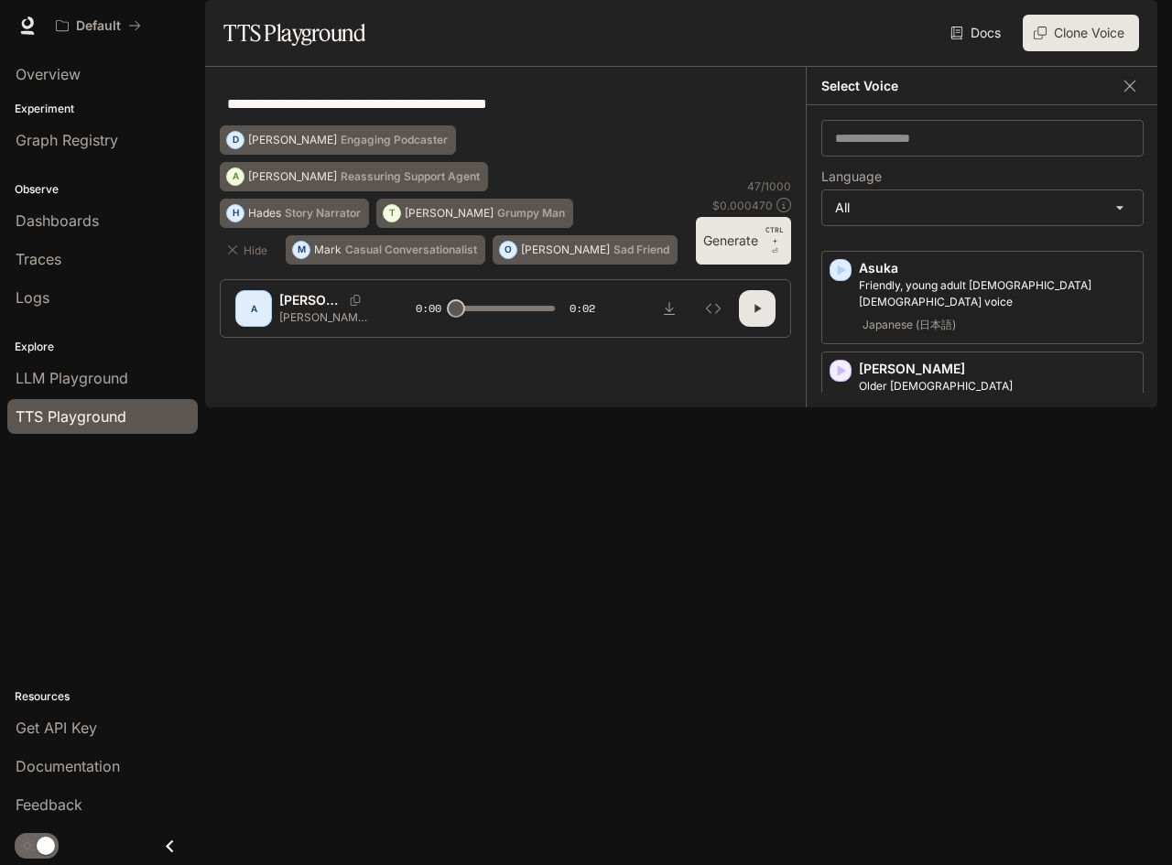
scroll to position [342, 0]
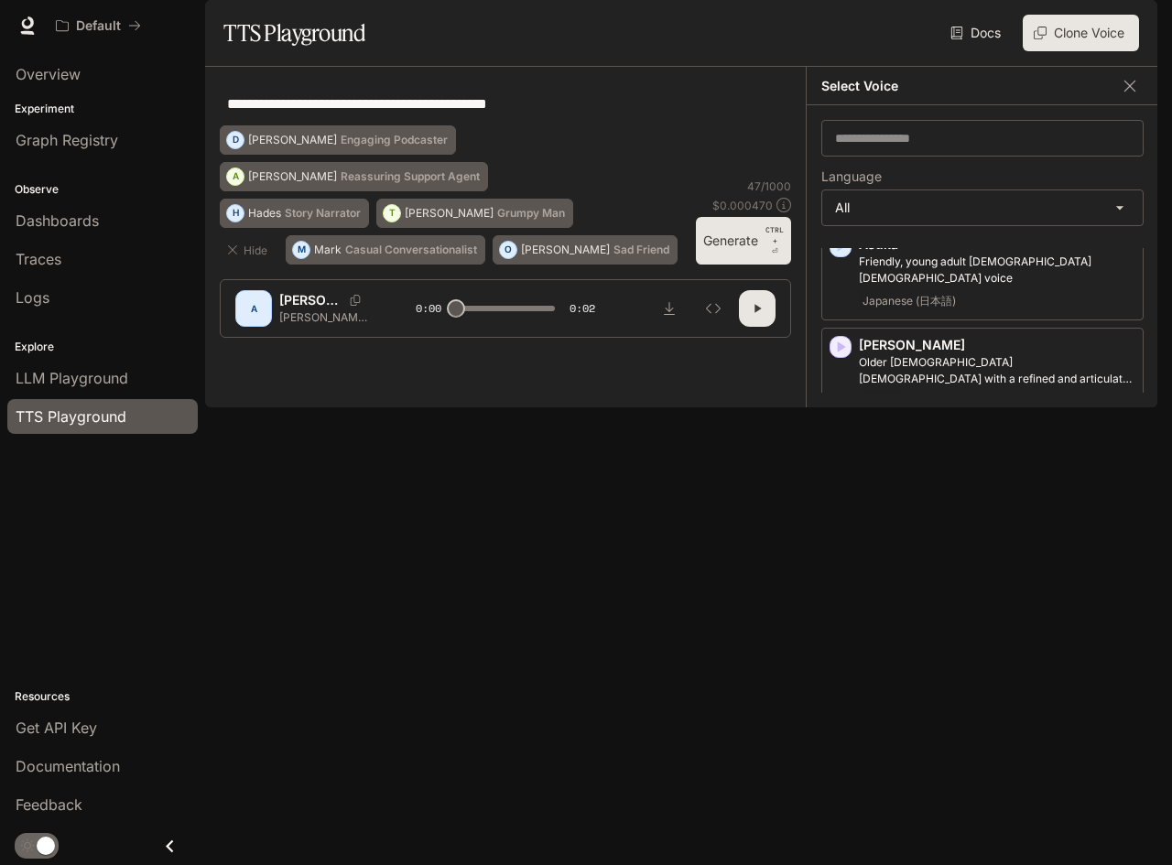
click at [844, 538] on icon "button" at bounding box center [842, 532] width 8 height 11
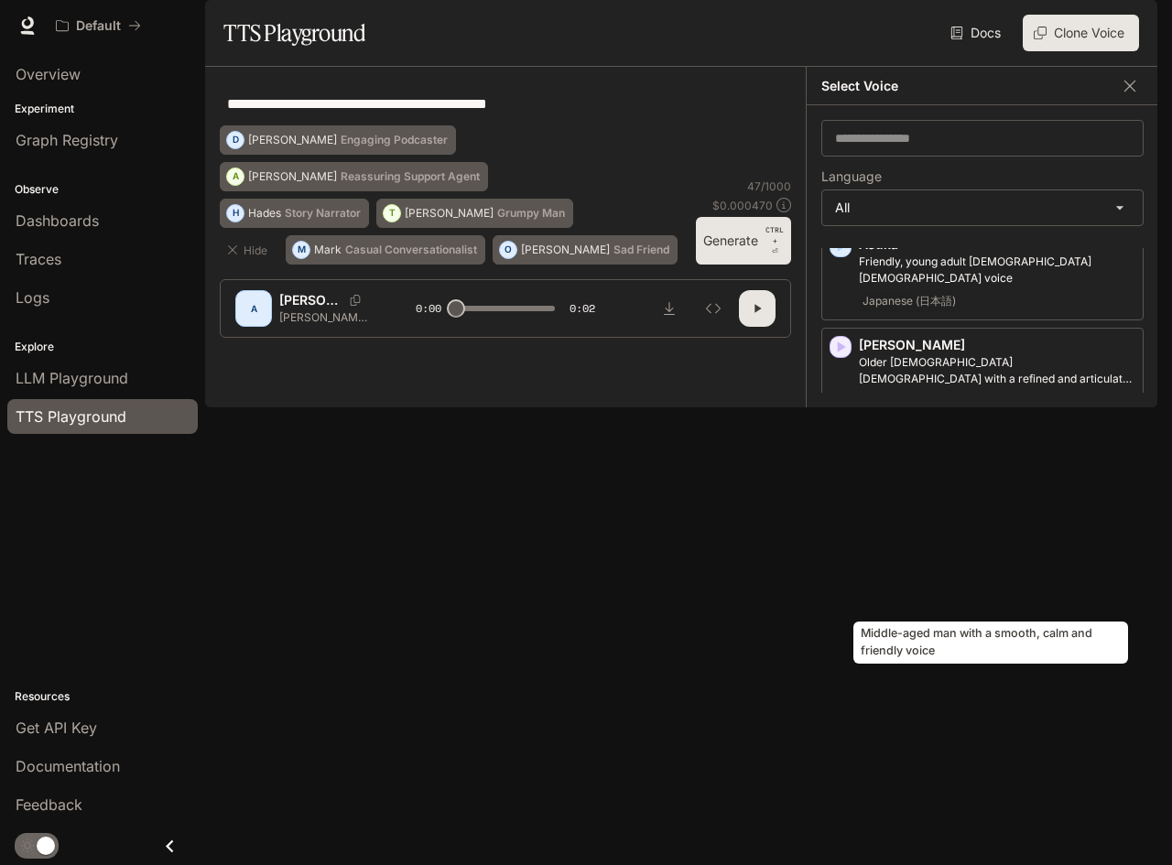
click at [920, 572] on p "Middle-aged man with a smooth, calm and friendly voice" at bounding box center [997, 555] width 277 height 33
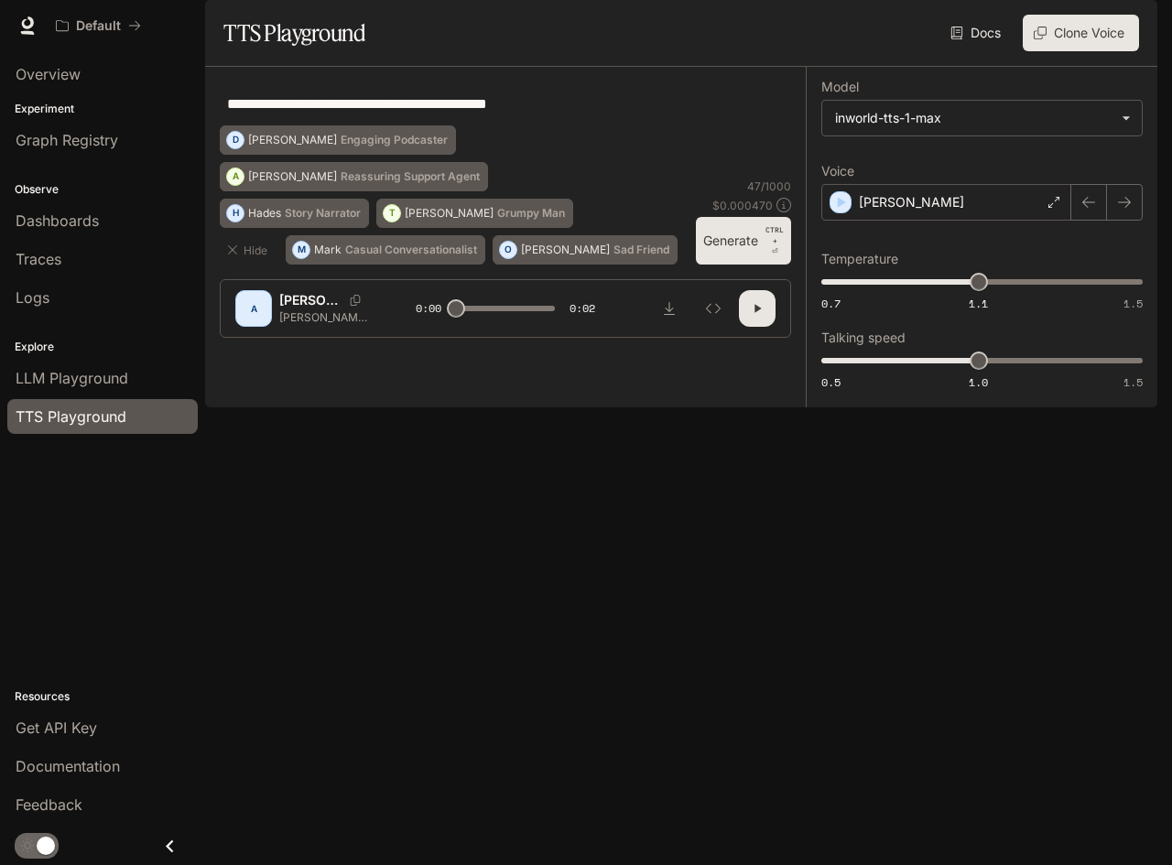
click at [722, 265] on button "Generate CTRL + ⏎" at bounding box center [743, 241] width 95 height 48
click at [673, 316] on icon "Download audio" at bounding box center [669, 308] width 15 height 15
click at [734, 265] on button "Generate CTRL + ⏎" at bounding box center [743, 241] width 95 height 48
click at [763, 316] on icon "button" at bounding box center [757, 308] width 15 height 15
click at [669, 316] on icon "Download audio" at bounding box center [669, 308] width 15 height 15
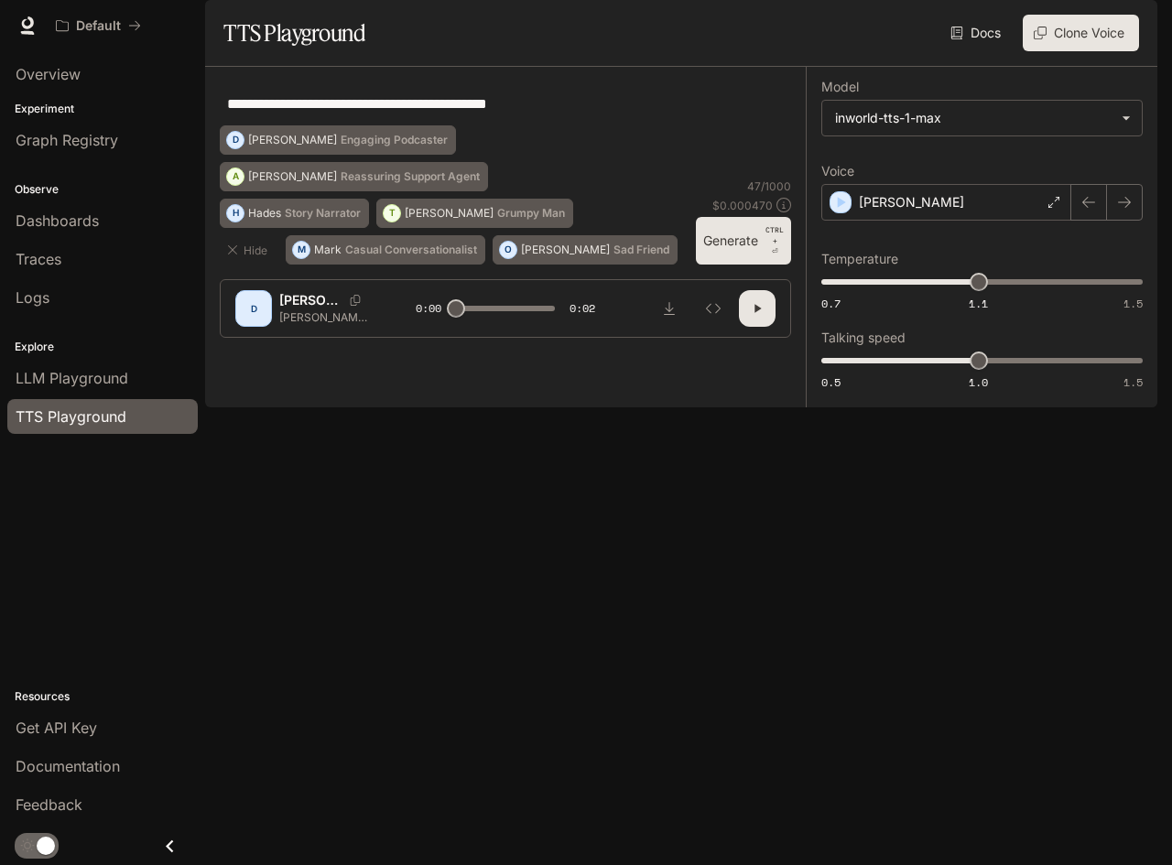
click at [733, 265] on button "Generate CTRL + ⏎" at bounding box center [743, 241] width 95 height 48
click at [670, 315] on icon "Download audio" at bounding box center [669, 308] width 11 height 13
click at [751, 265] on button "Generate CTRL + ⏎" at bounding box center [743, 241] width 95 height 48
click at [669, 315] on icon "Download audio" at bounding box center [669, 308] width 11 height 13
click at [734, 265] on button "Generate CTRL + ⏎" at bounding box center [743, 241] width 95 height 48
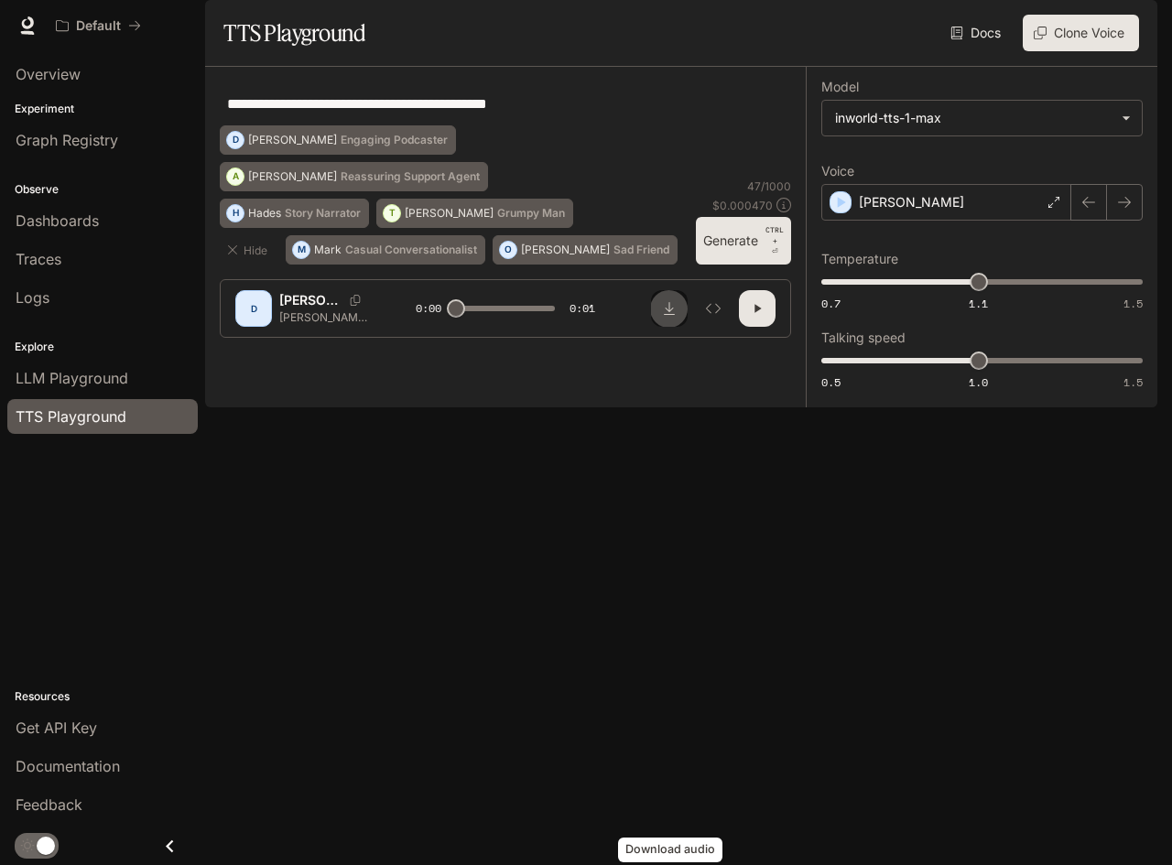
click at [669, 315] on icon "Download audio" at bounding box center [669, 308] width 11 height 13
click at [742, 265] on button "Generate CTRL + ⏎" at bounding box center [743, 241] width 95 height 48
type input "*"
click at [673, 316] on icon "Download audio" at bounding box center [669, 308] width 15 height 15
